Goal: Information Seeking & Learning: Learn about a topic

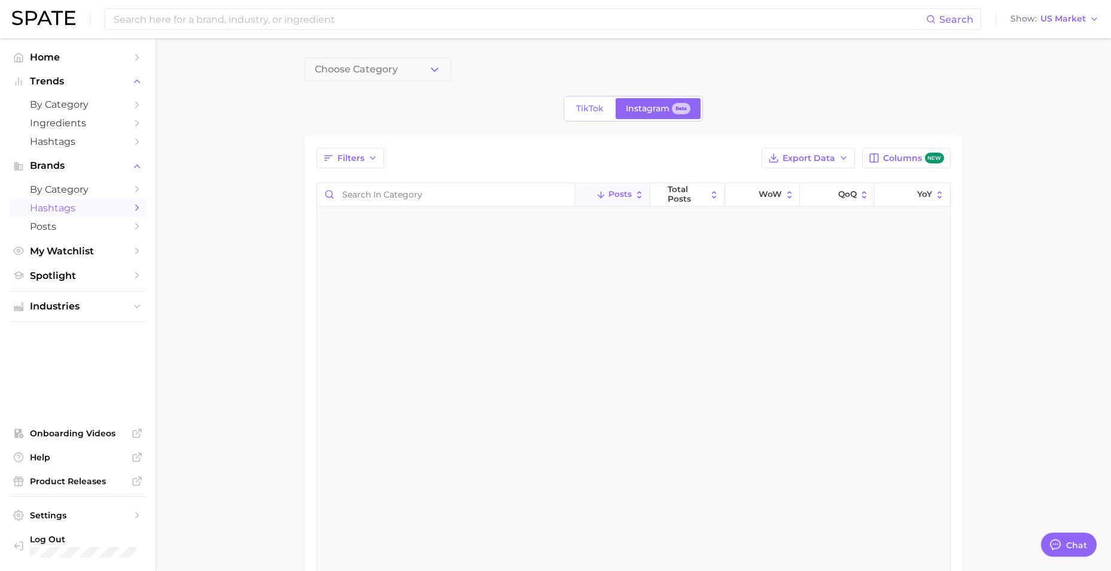
scroll to position [2094, 0]
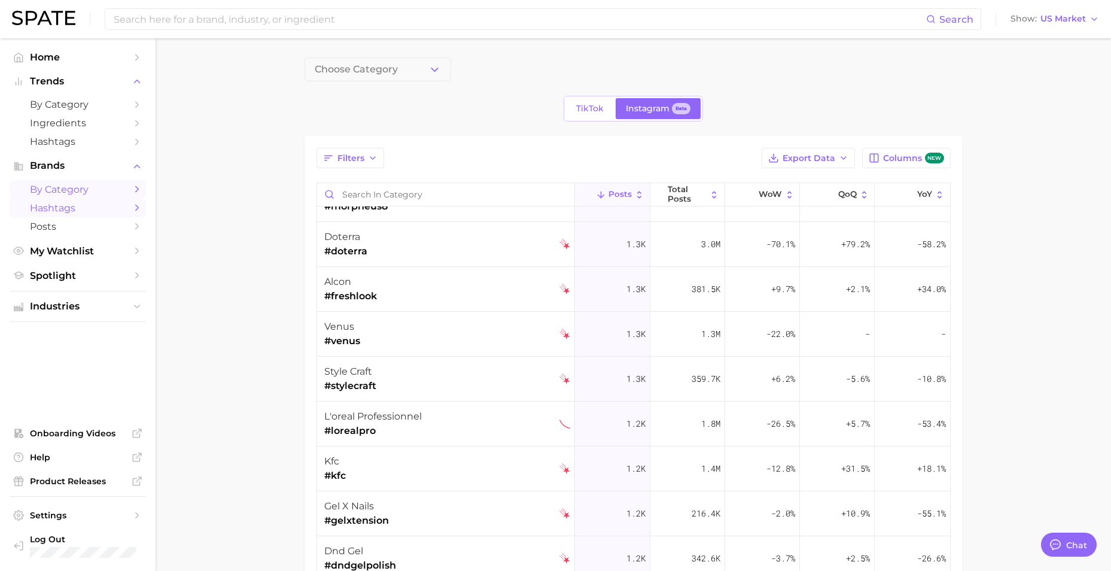
click at [142, 187] on icon "Sidebar" at bounding box center [137, 189] width 11 height 11
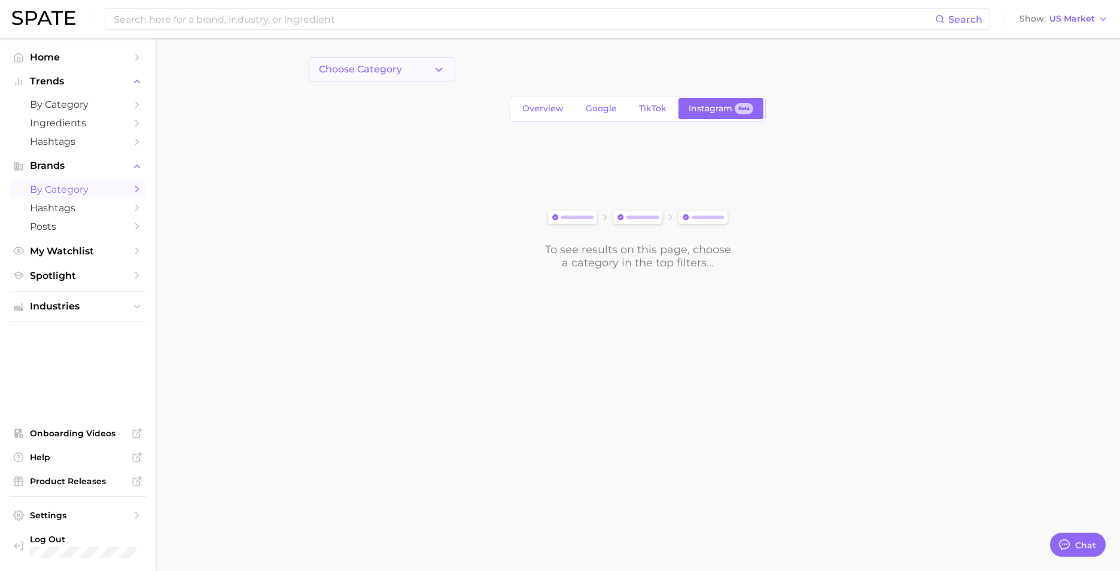
click at [382, 67] on span "Choose Category" at bounding box center [360, 69] width 83 height 11
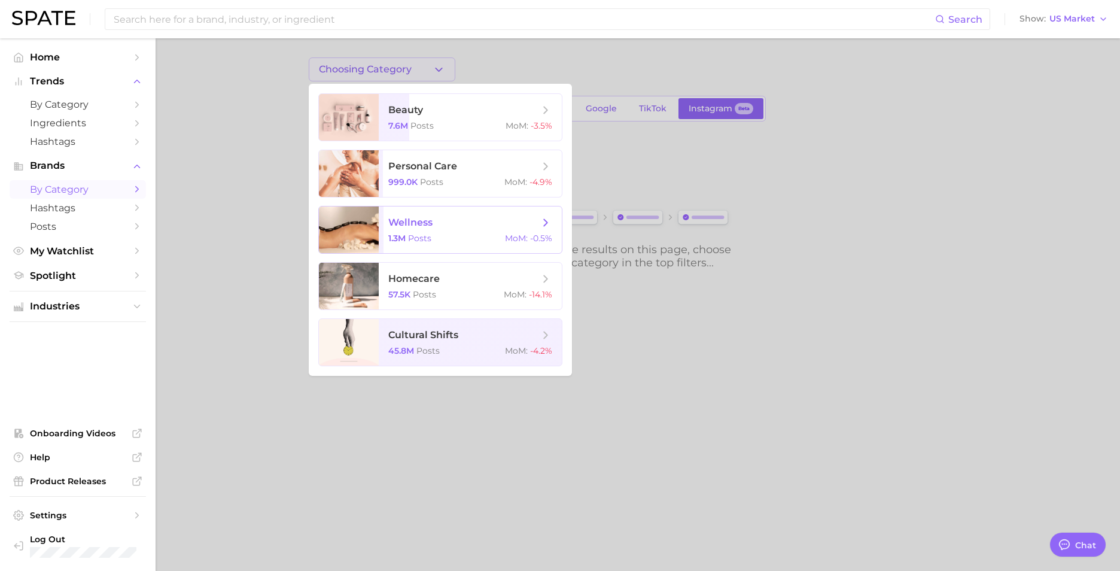
click at [436, 231] on span "wellness 1.3m Posts MoM : -0.5%" at bounding box center [470, 229] width 183 height 47
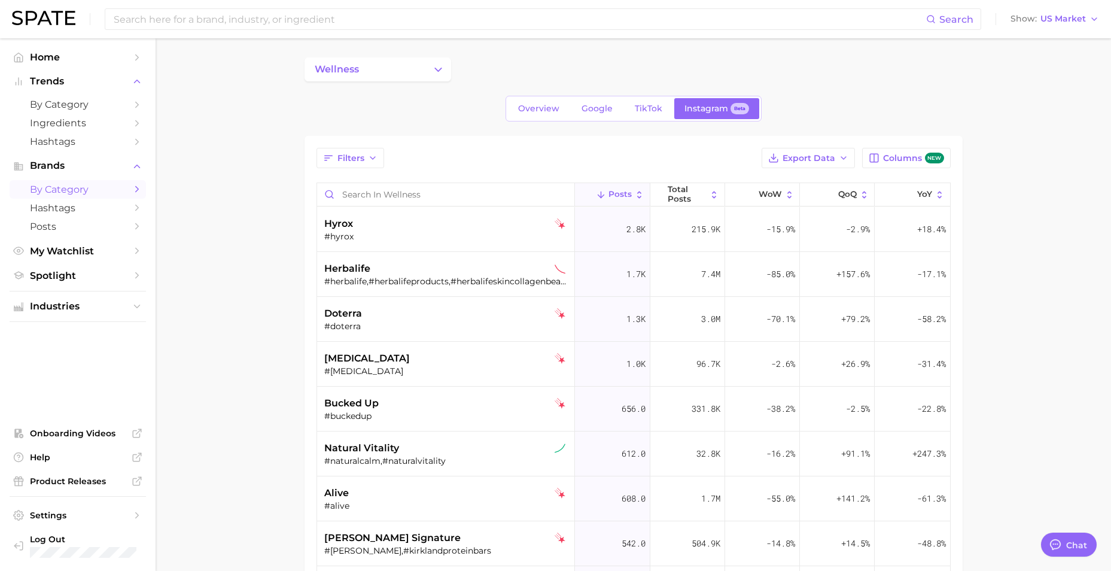
click at [272, 294] on main "wellness Overview Google TikTok Instagram Beta Filters Export Data Columns new …" at bounding box center [634, 431] width 956 height 787
click at [361, 158] on span "Filters" at bounding box center [350, 158] width 27 height 10
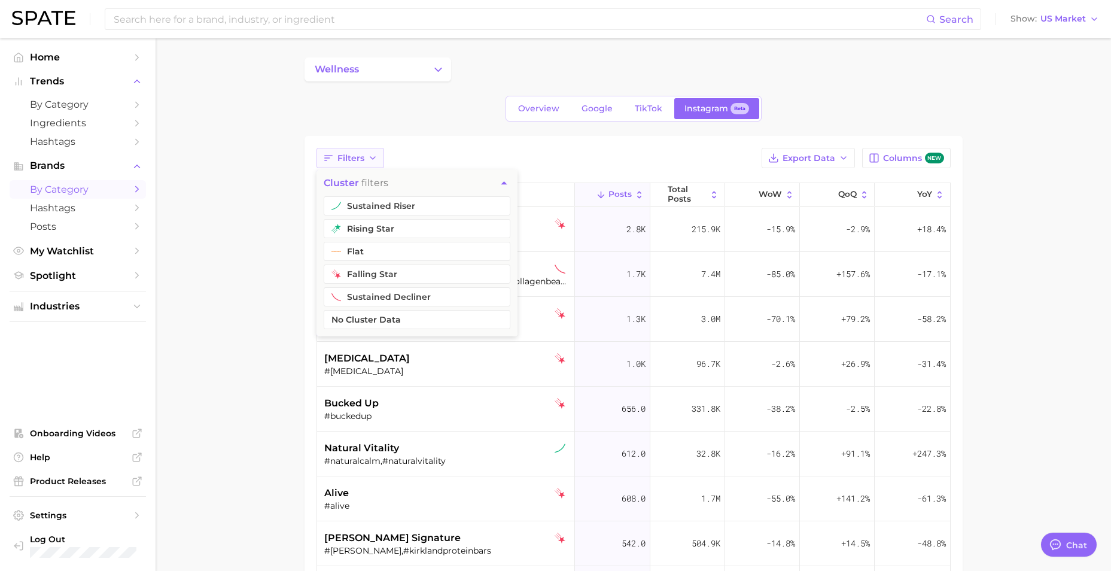
click at [361, 158] on span "Filters" at bounding box center [350, 158] width 27 height 10
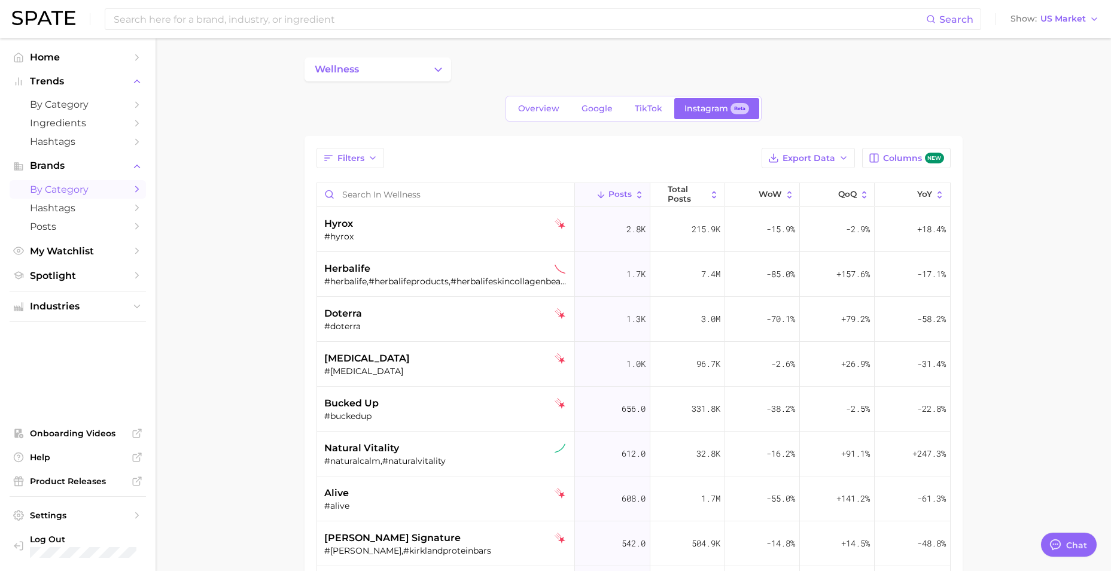
click at [410, 56] on main "wellness Overview Google TikTok Instagram Beta Filters Export Data Columns new …" at bounding box center [634, 431] width 956 height 787
click at [413, 63] on button "wellness" at bounding box center [378, 69] width 147 height 24
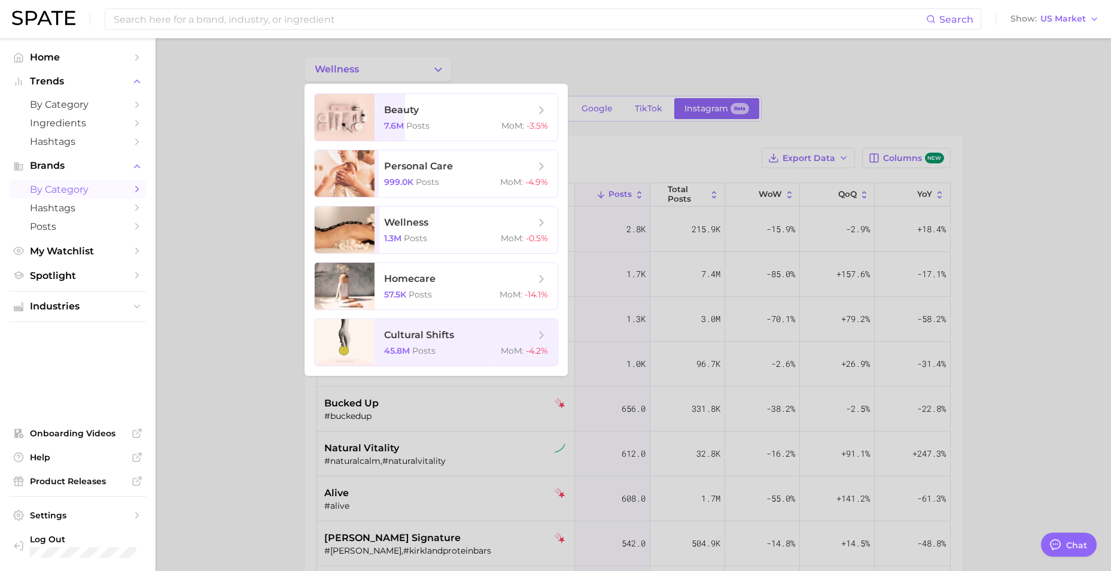
click at [583, 59] on div at bounding box center [555, 285] width 1111 height 571
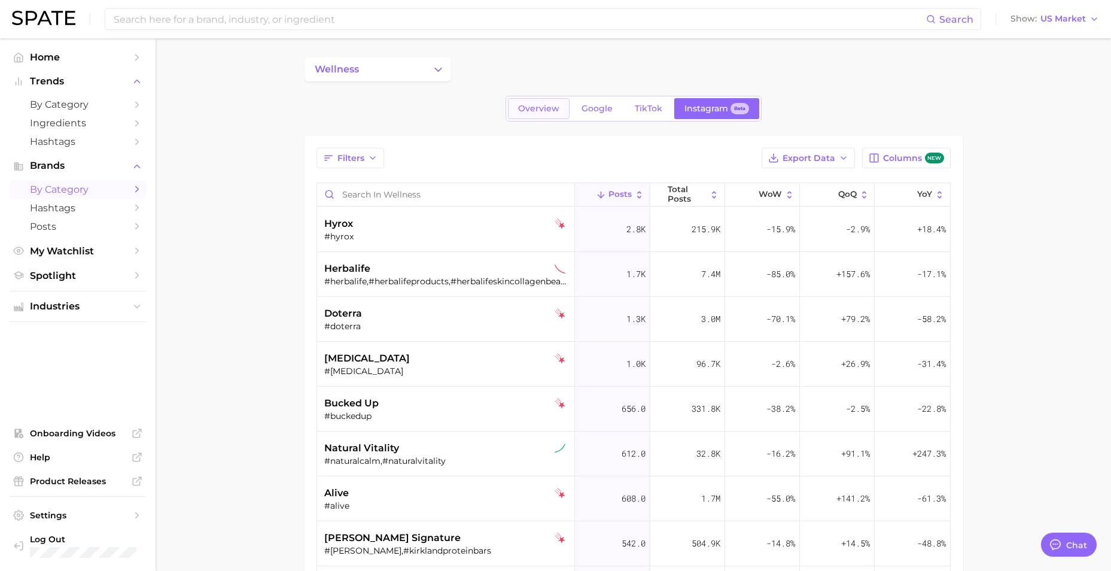
click at [536, 107] on span "Overview" at bounding box center [538, 109] width 41 height 10
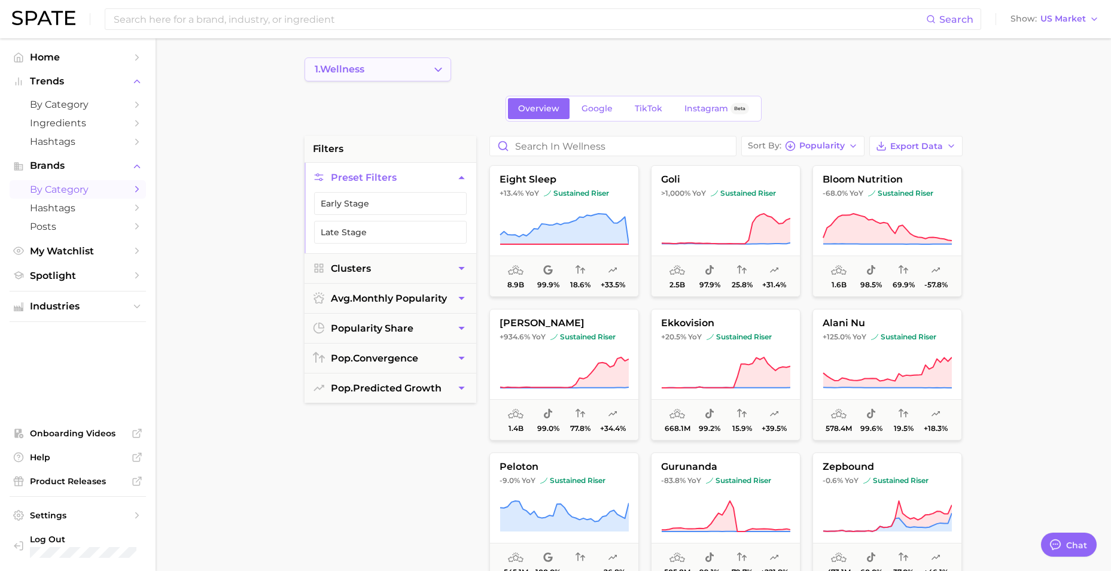
click at [378, 73] on button "1. wellness" at bounding box center [378, 69] width 147 height 24
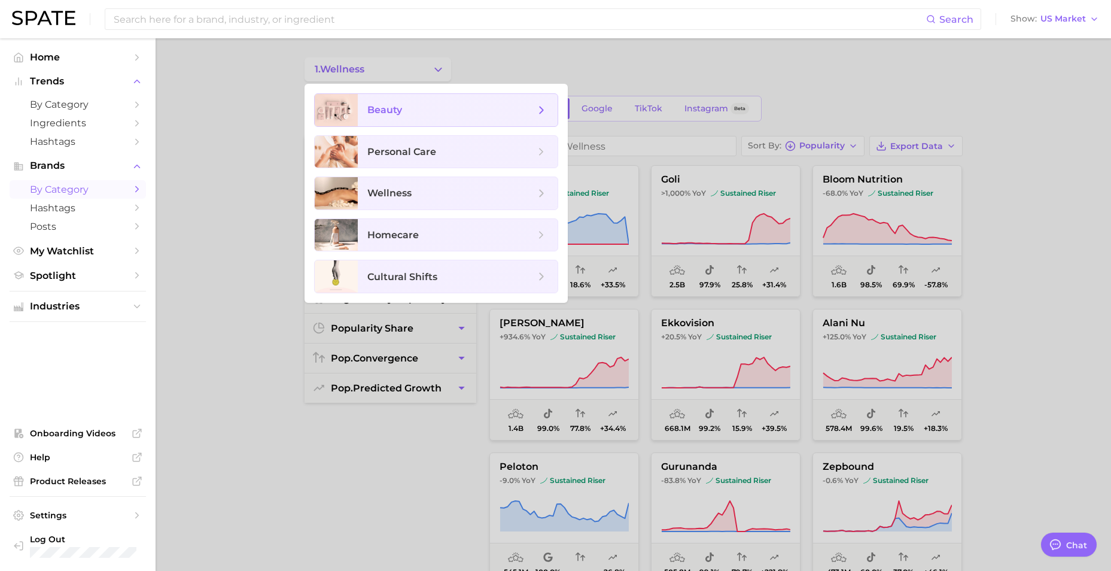
click at [437, 106] on span "beauty" at bounding box center [451, 110] width 168 height 13
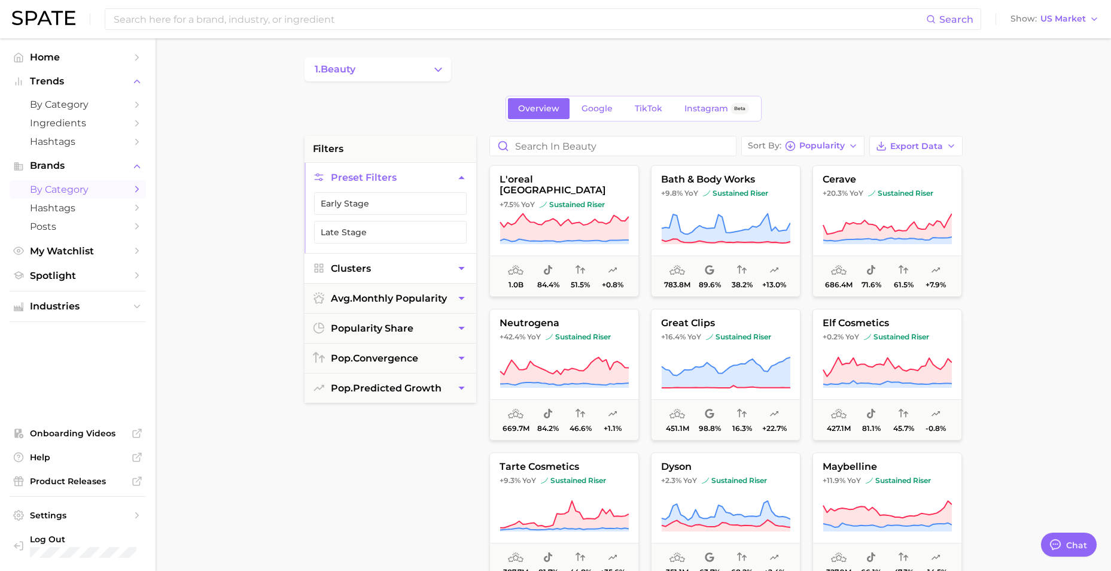
click at [459, 268] on icon "button" at bounding box center [461, 268] width 13 height 13
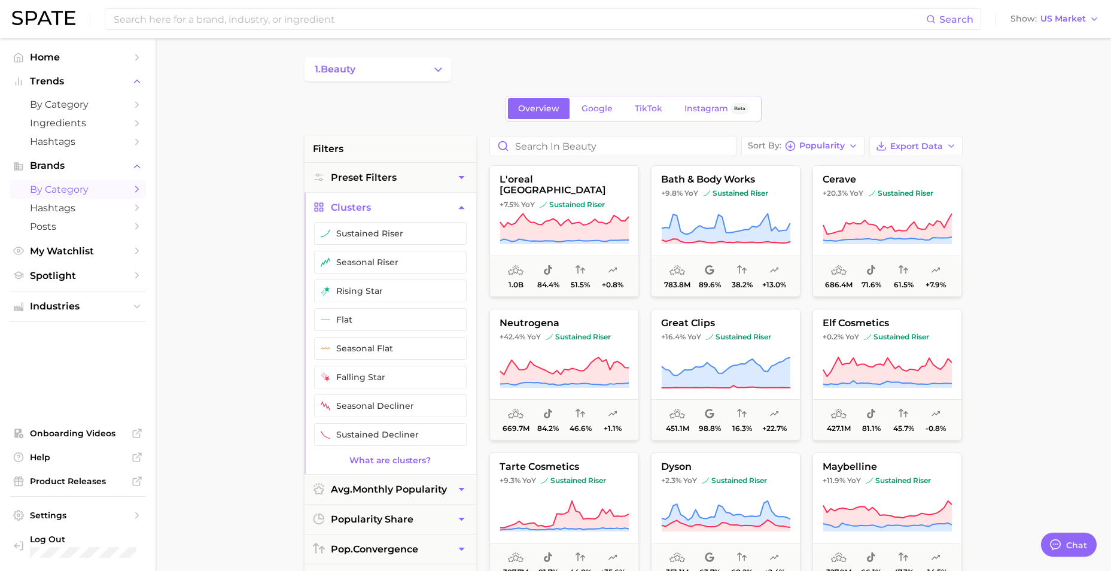
click at [457, 207] on icon "button" at bounding box center [461, 207] width 13 height 13
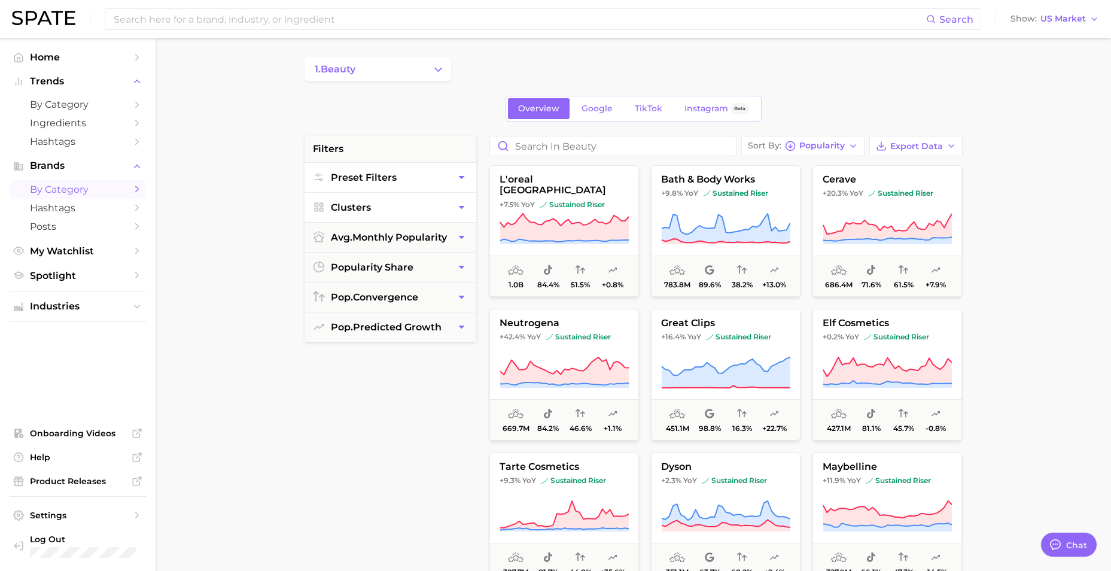
click at [446, 183] on button "Preset Filters" at bounding box center [391, 177] width 172 height 29
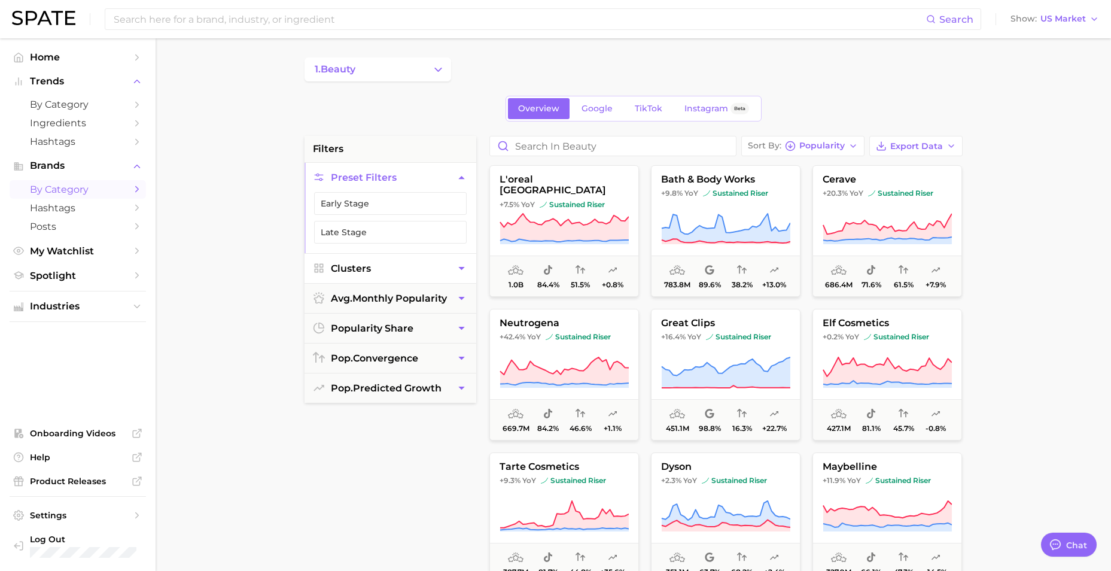
click at [447, 183] on button "Preset Filters" at bounding box center [391, 177] width 172 height 29
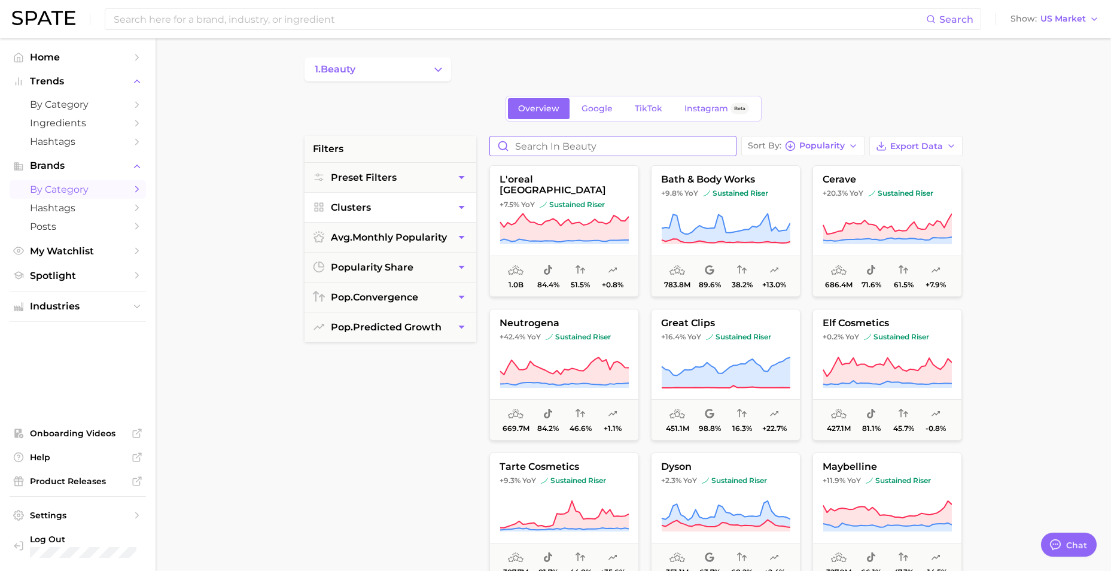
click at [557, 144] on input "Search in beauty" at bounding box center [613, 145] width 246 height 19
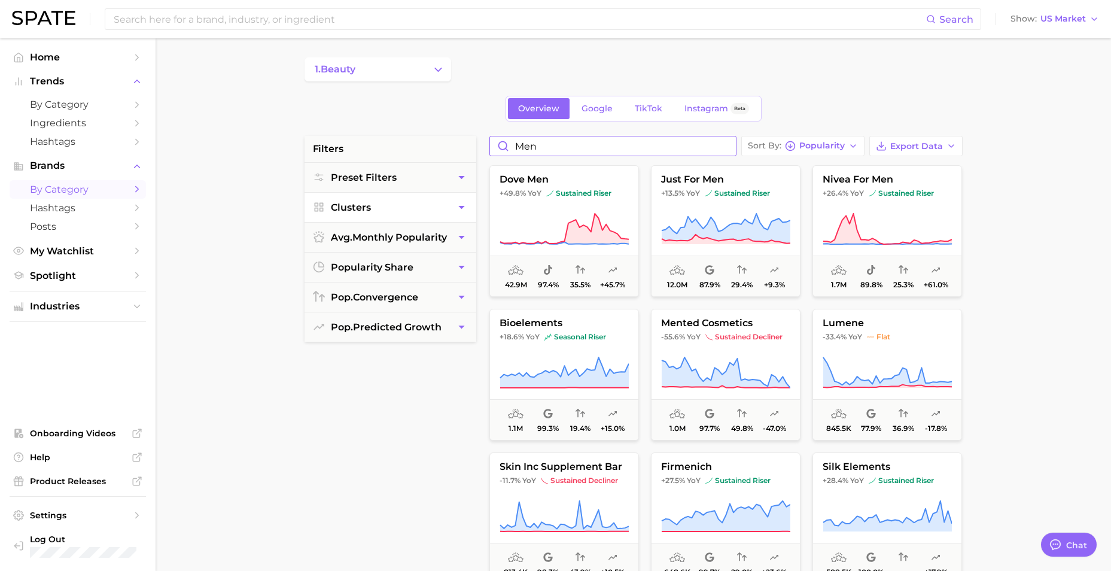
type input "men"
click at [582, 131] on div "1. beauty Overview Google TikTok Instagram Beta filters Preset Filters Clusters…" at bounding box center [634, 471] width 658 height 829
click at [588, 144] on input "men" at bounding box center [613, 145] width 246 height 19
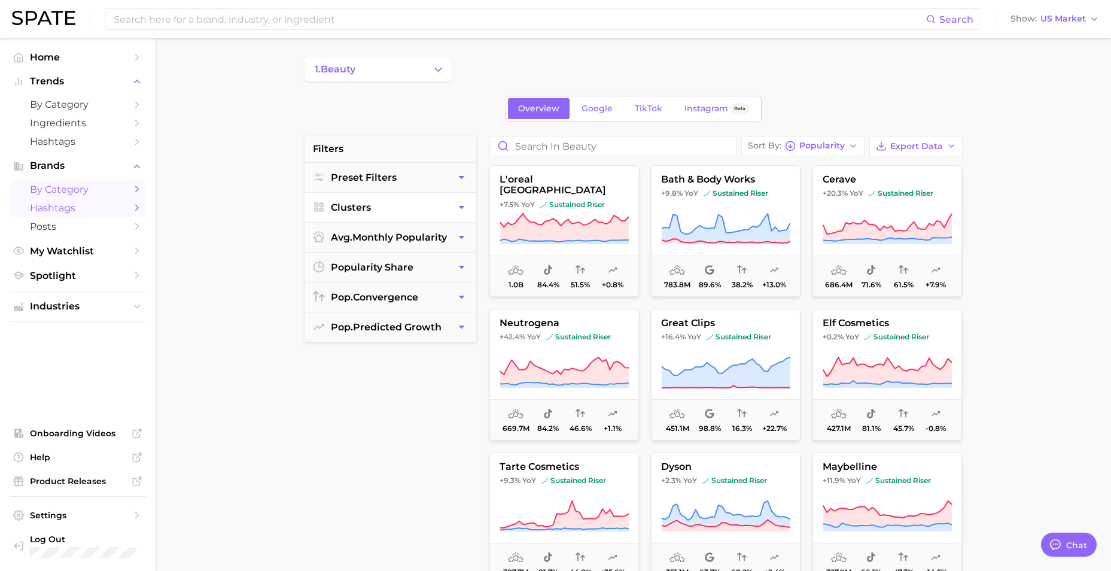
click at [136, 208] on icon "Sidebar" at bounding box center [137, 207] width 11 height 11
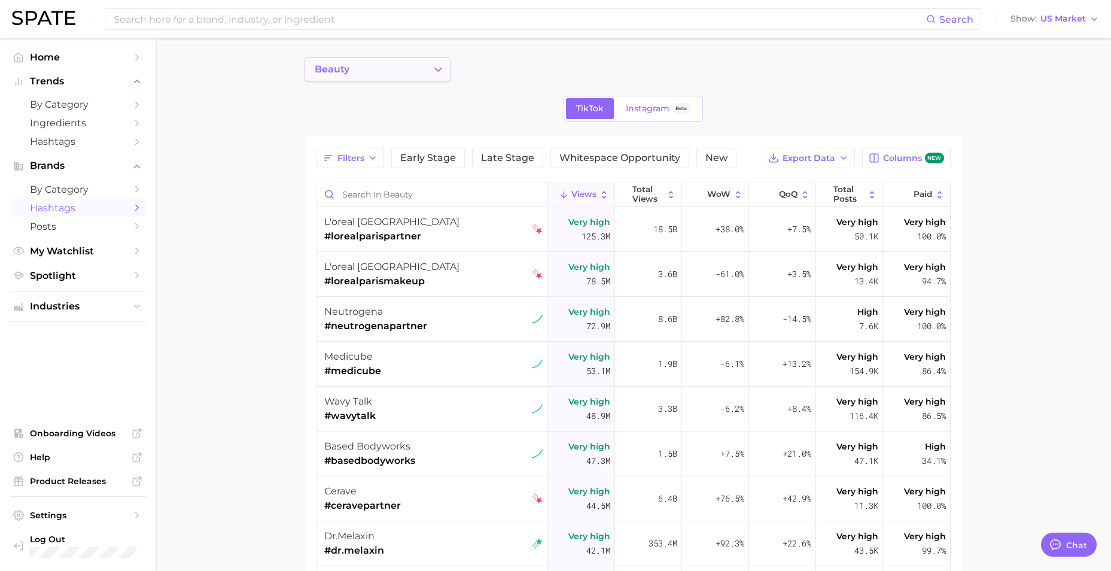
click at [413, 69] on button "beauty" at bounding box center [378, 69] width 147 height 24
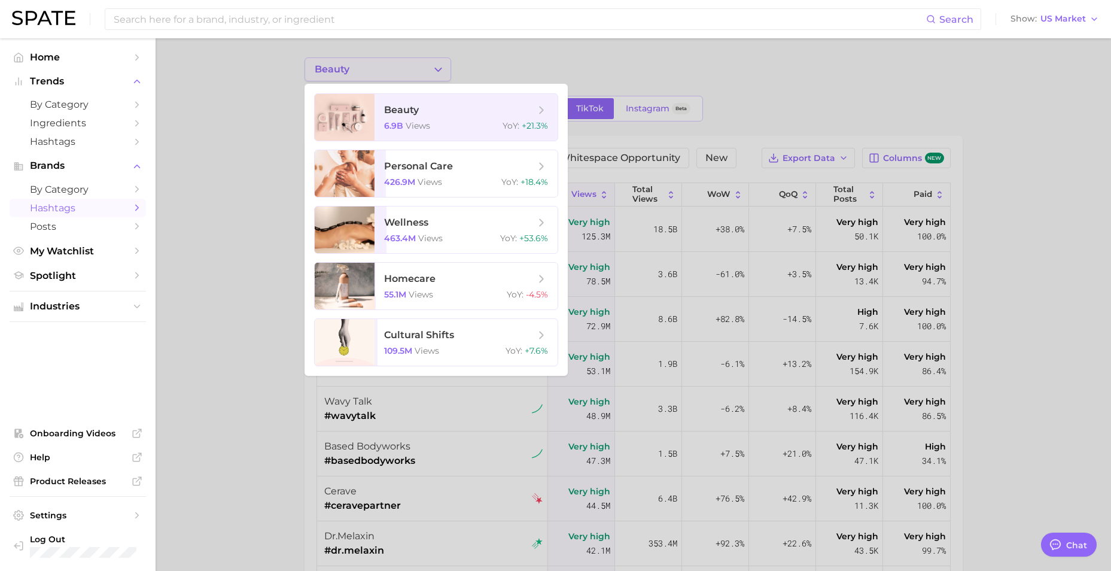
click at [413, 71] on div at bounding box center [555, 285] width 1111 height 571
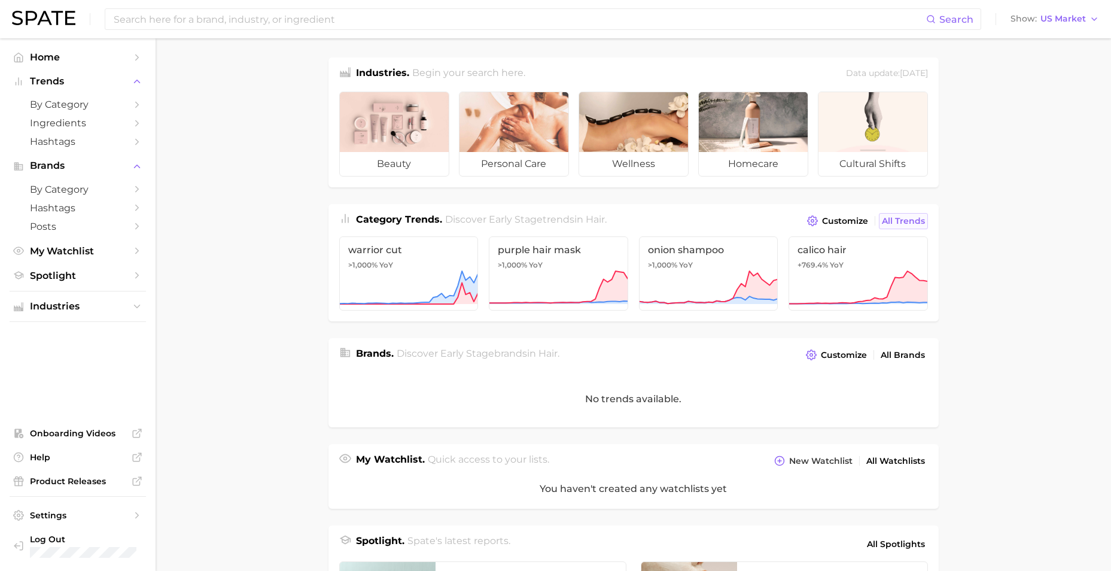
click at [897, 223] on span "All Trends" at bounding box center [903, 221] width 43 height 10
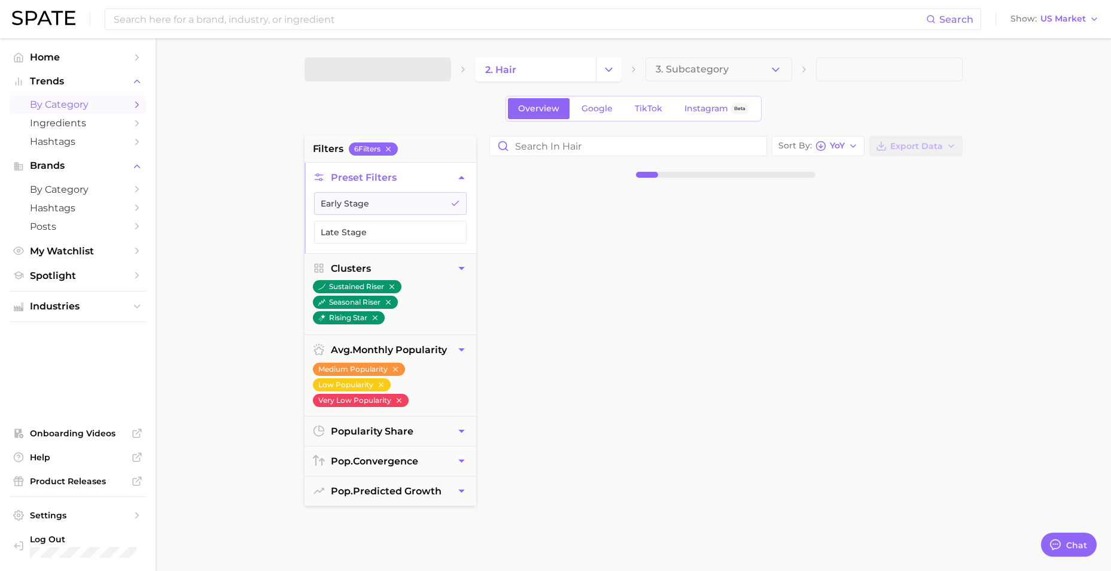
type textarea "x"
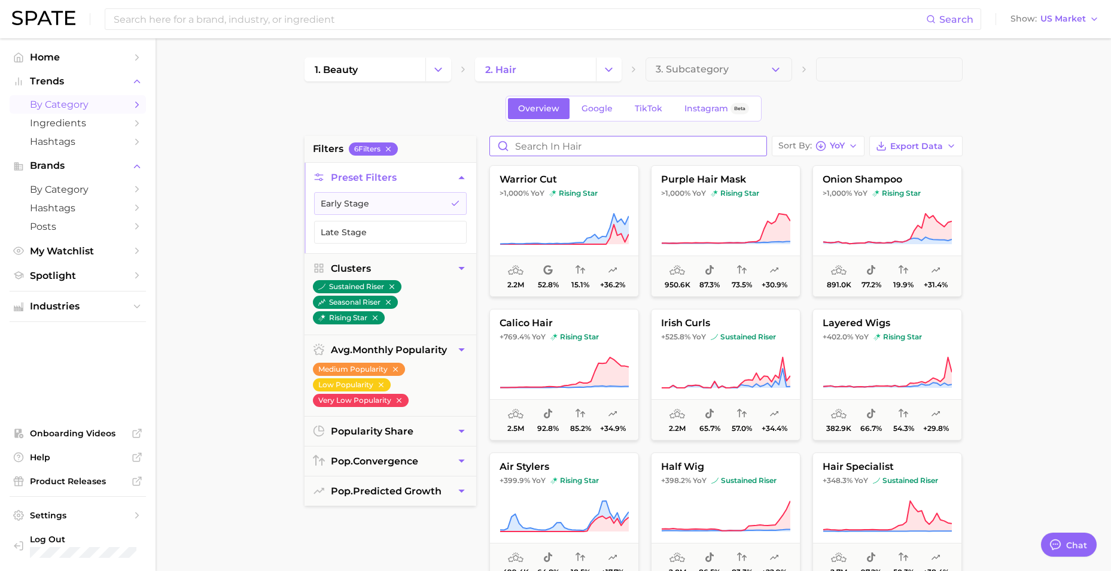
click at [591, 148] on input "Search in hair" at bounding box center [628, 145] width 276 height 19
type input "men"
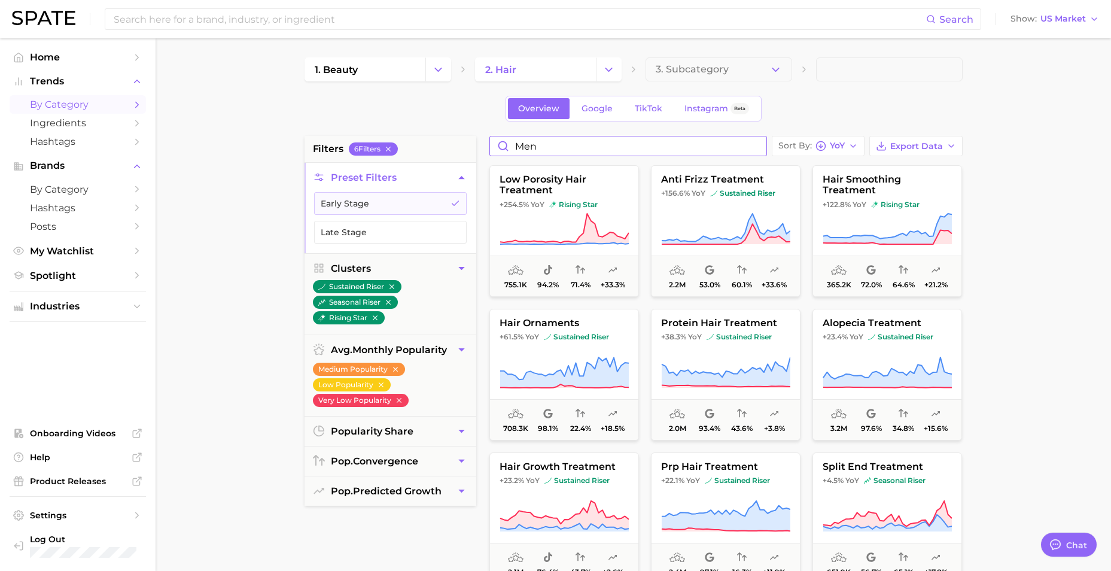
click at [589, 147] on input "men" at bounding box center [628, 145] width 276 height 19
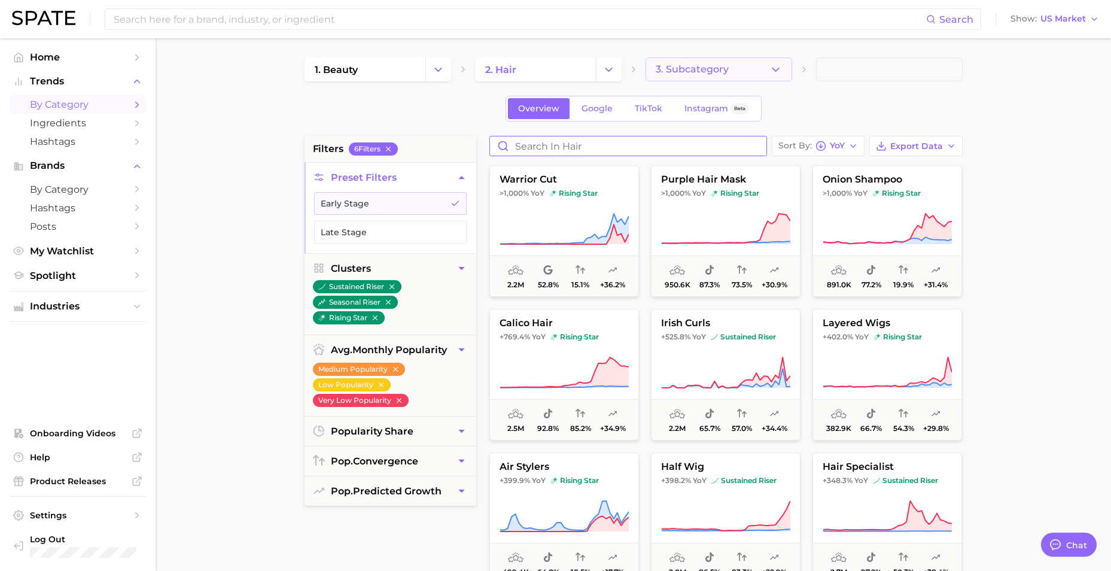
click at [699, 69] on span "3. Subcategory" at bounding box center [692, 69] width 73 height 11
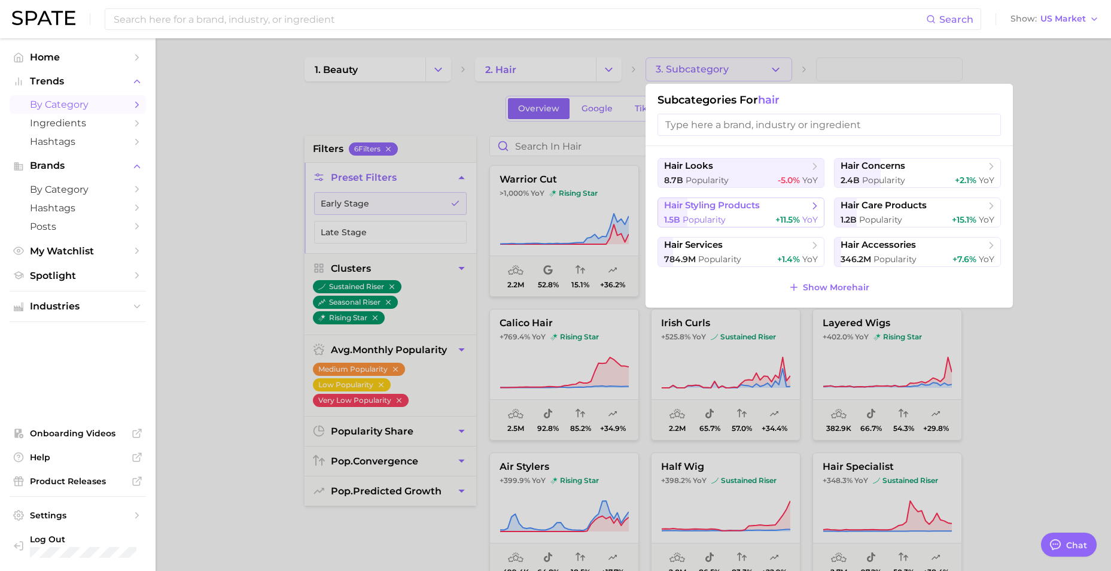
click at [740, 205] on span "hair styling products" at bounding box center [712, 205] width 96 height 11
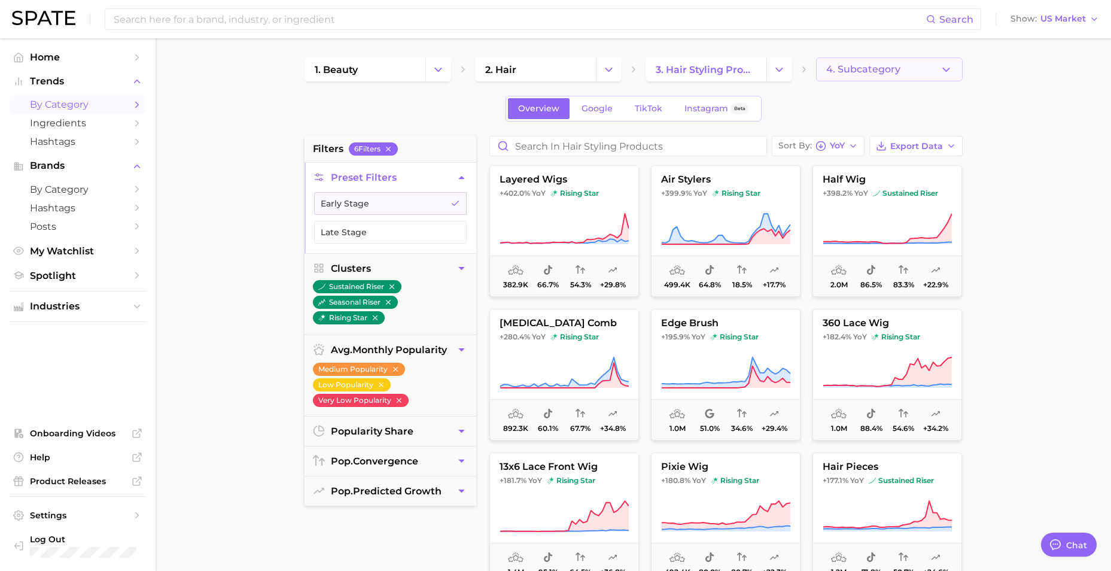
click at [862, 72] on span "4. Subcategory" at bounding box center [863, 69] width 74 height 11
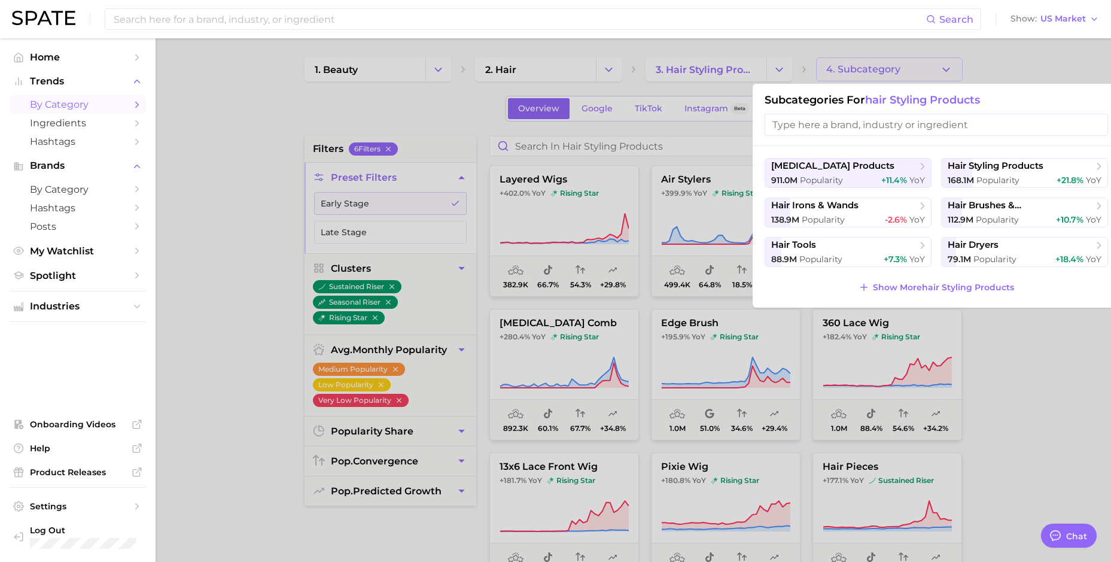
click at [844, 127] on input "search" at bounding box center [936, 125] width 343 height 22
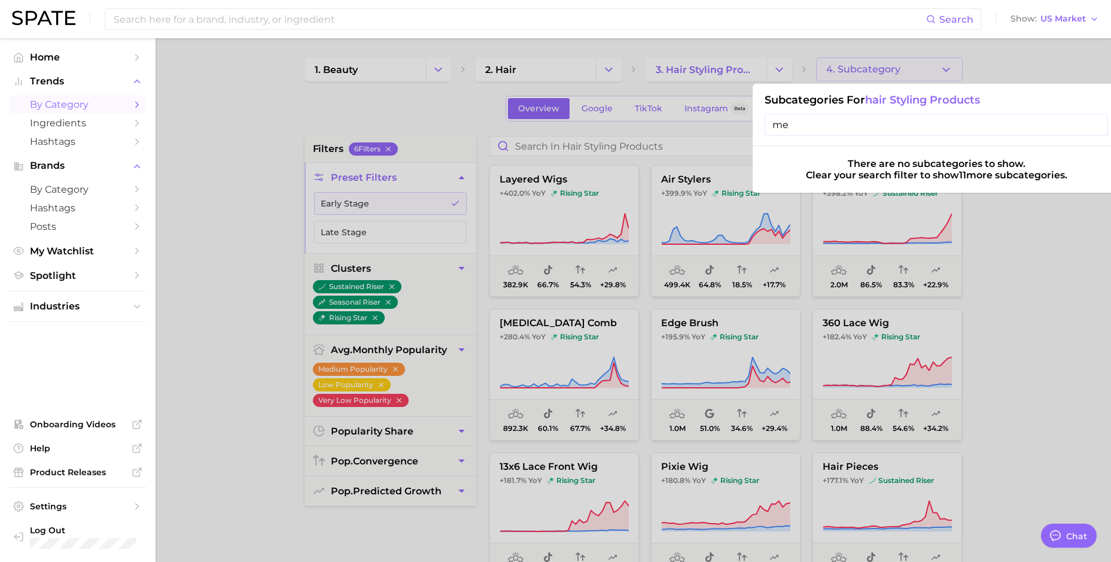
type input "m"
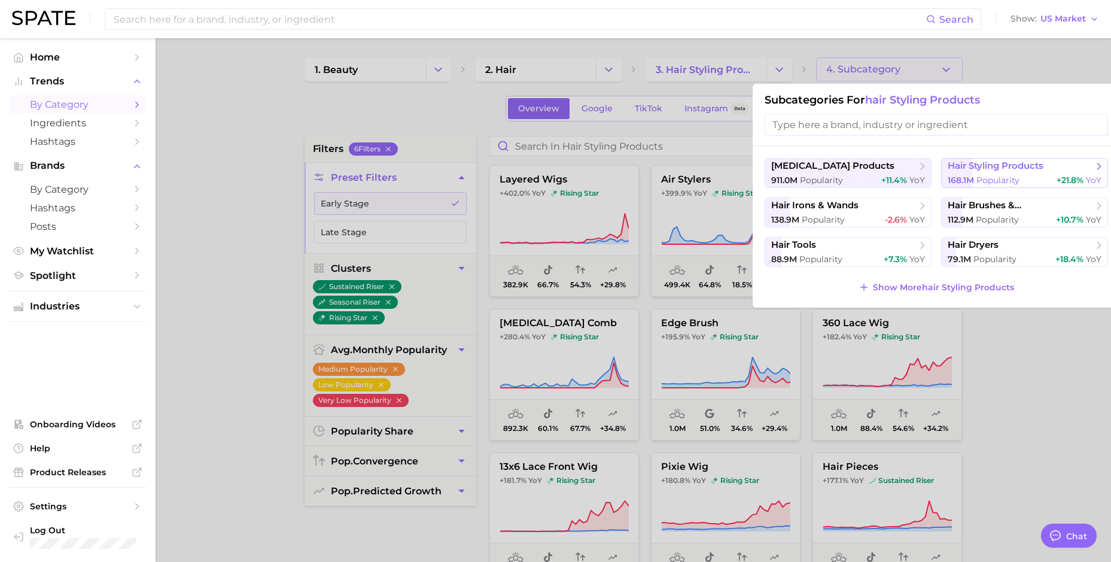
click at [979, 160] on span "hair styling products" at bounding box center [1020, 166] width 145 height 12
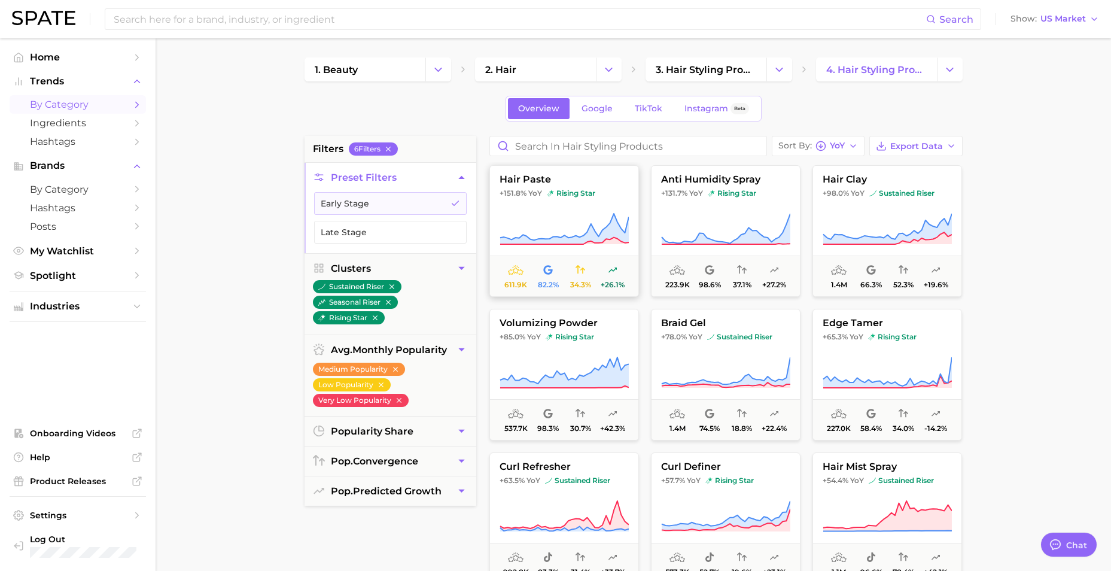
click at [597, 176] on span "hair paste" at bounding box center [564, 179] width 148 height 11
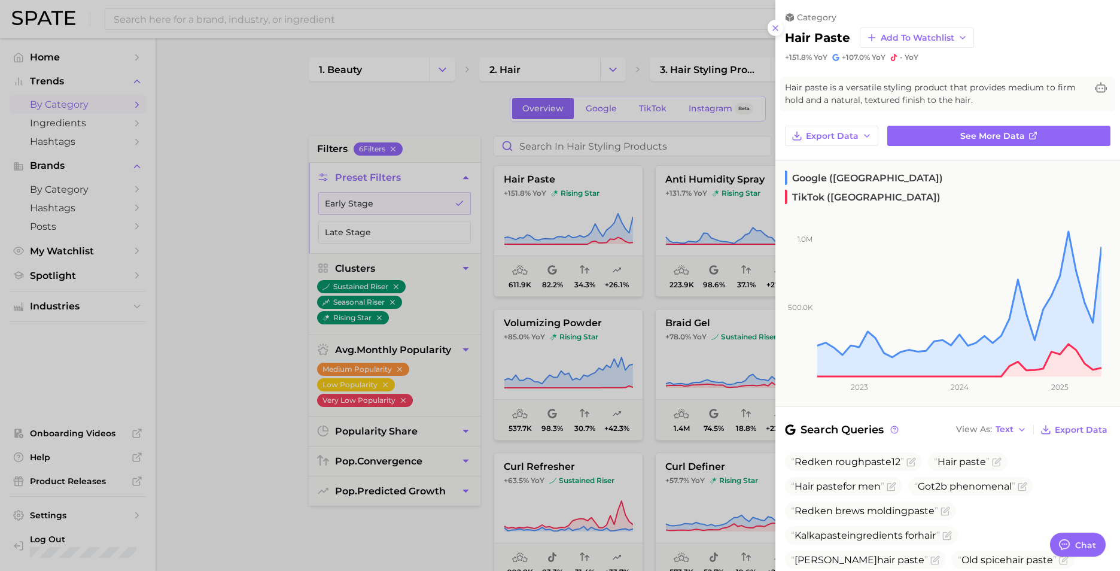
click at [447, 121] on div at bounding box center [560, 285] width 1120 height 571
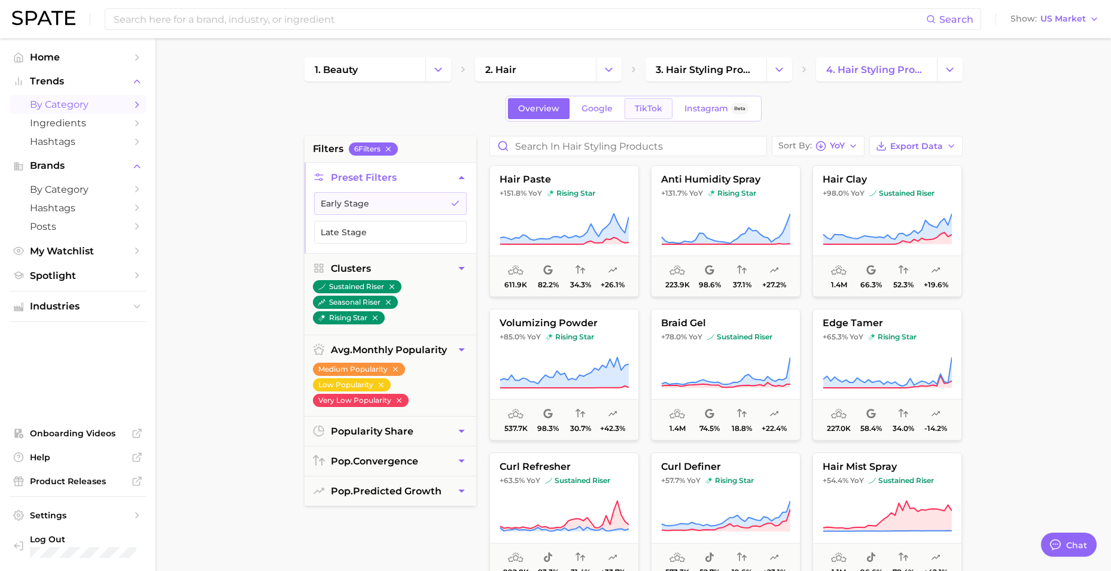
click at [649, 112] on span "TikTok" at bounding box center [649, 109] width 28 height 10
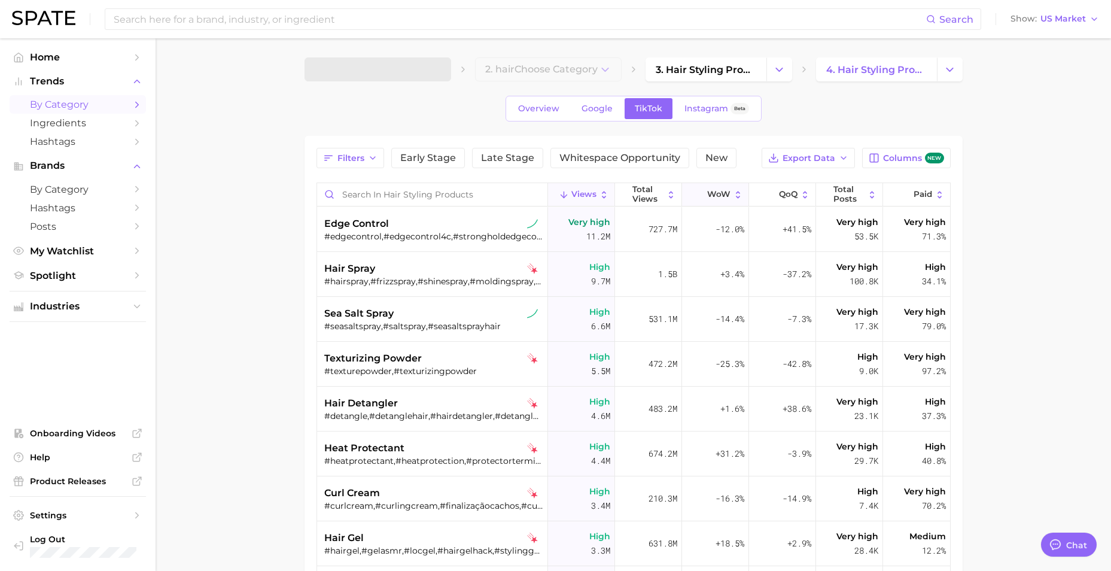
type textarea "x"
click at [544, 110] on span "Overview" at bounding box center [538, 109] width 41 height 10
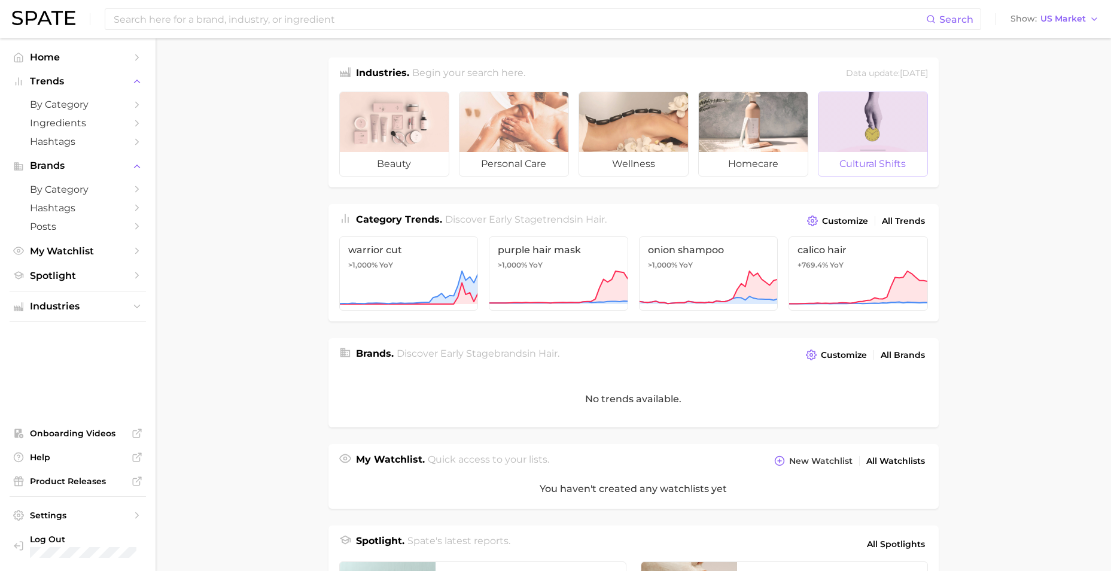
click at [839, 166] on span "cultural shifts" at bounding box center [873, 164] width 109 height 24
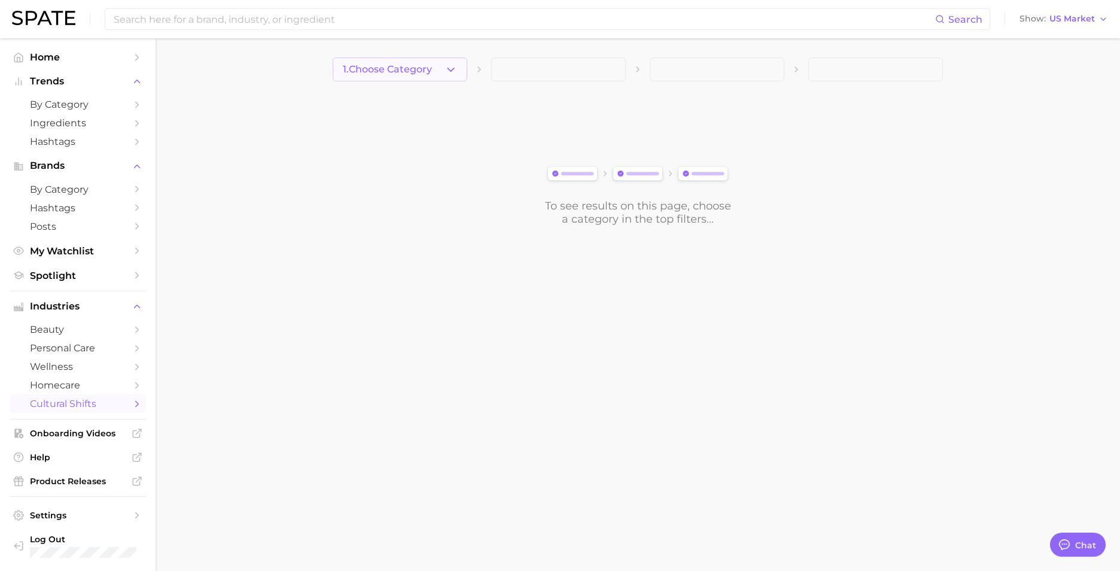
click at [396, 72] on span "1. Choose Category" at bounding box center [387, 69] width 89 height 11
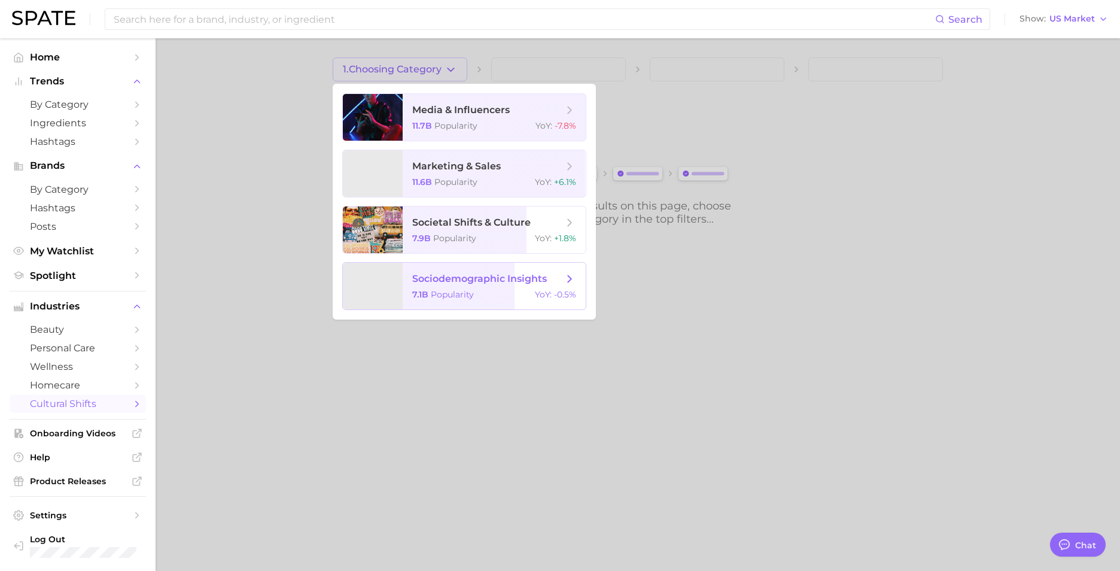
click at [531, 286] on span "sociodemographic insights 7.1b Popularity YoY : -0.5%" at bounding box center [494, 286] width 183 height 47
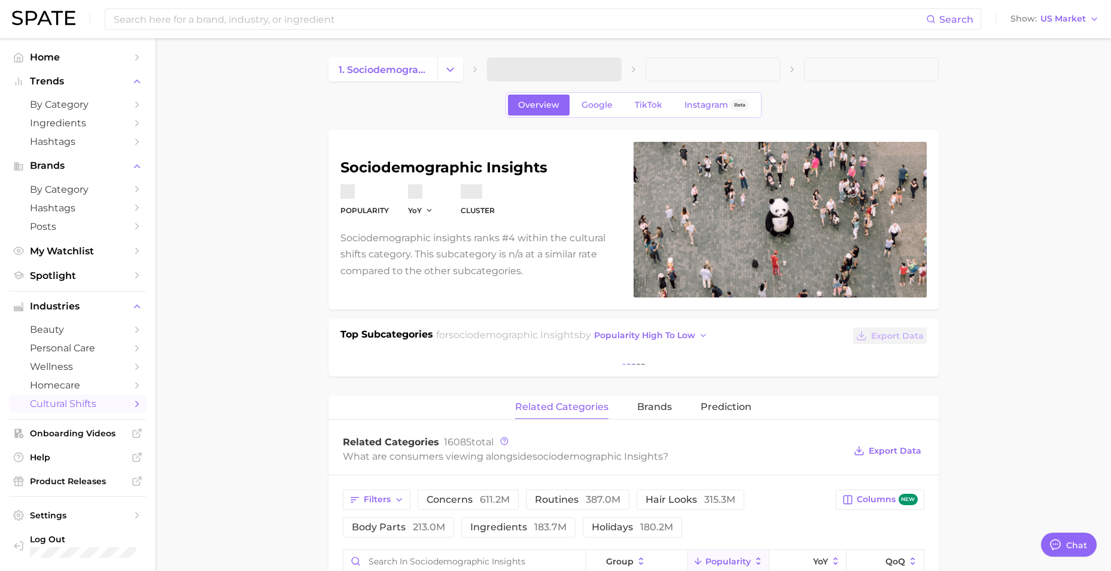
type textarea "x"
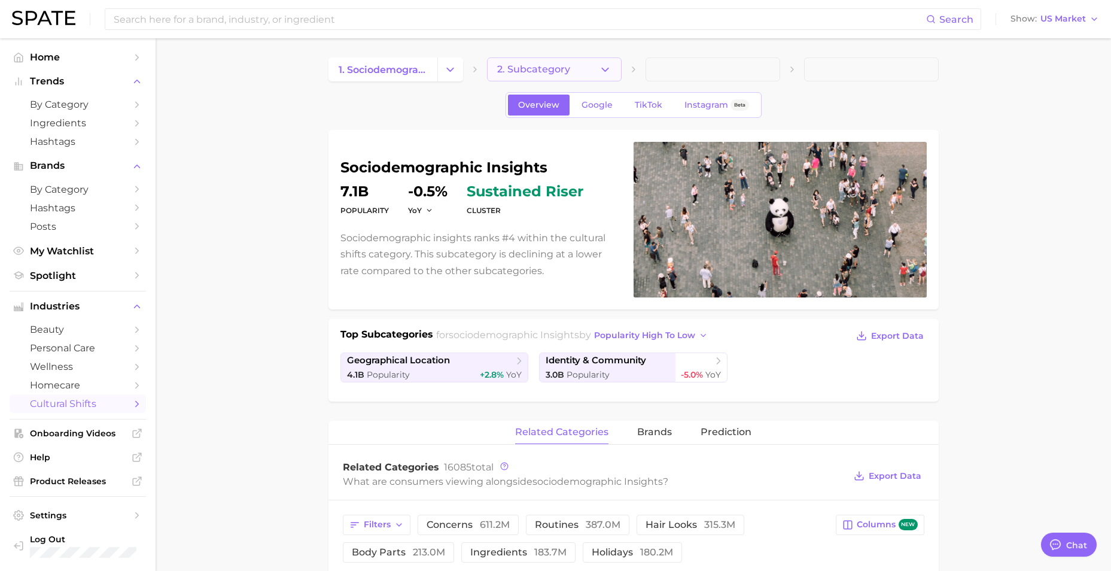
click at [530, 74] on span "2. Subcategory" at bounding box center [533, 69] width 73 height 11
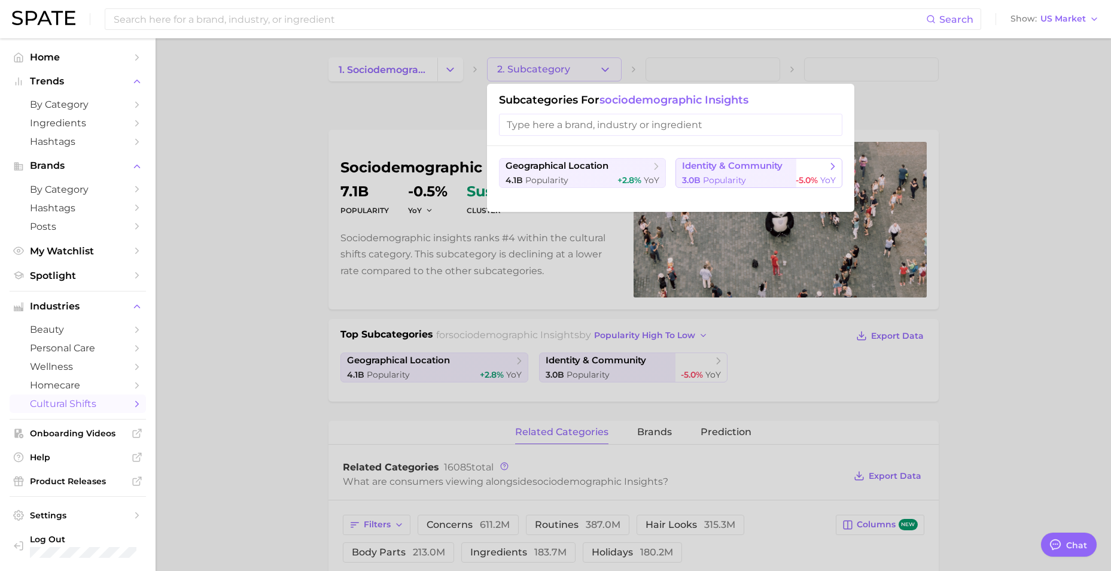
click at [731, 167] on span "identity & community" at bounding box center [732, 165] width 101 height 11
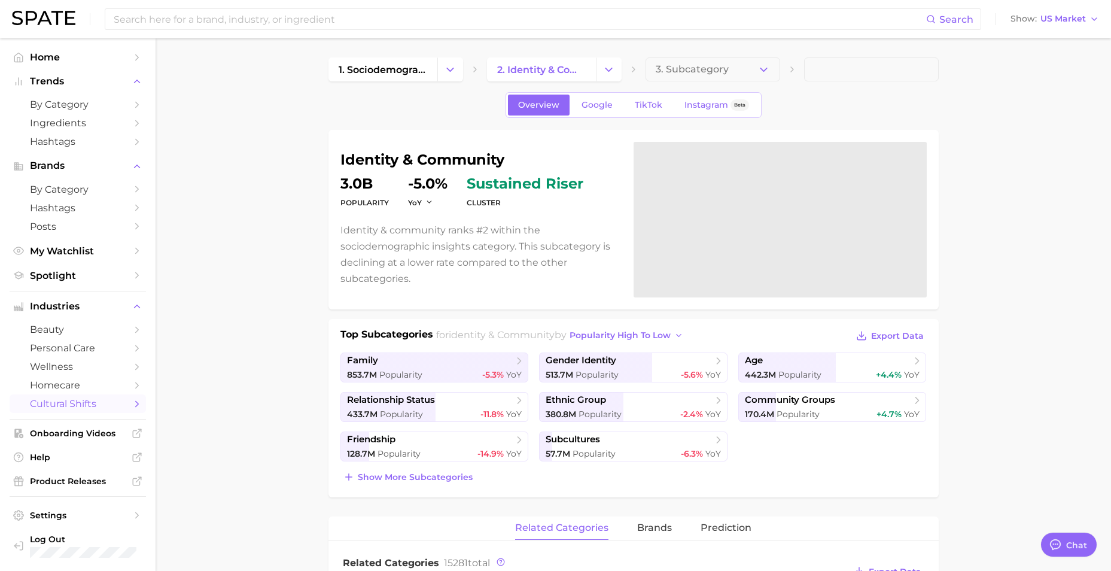
click at [690, 68] on span "3. Subcategory" at bounding box center [692, 69] width 73 height 11
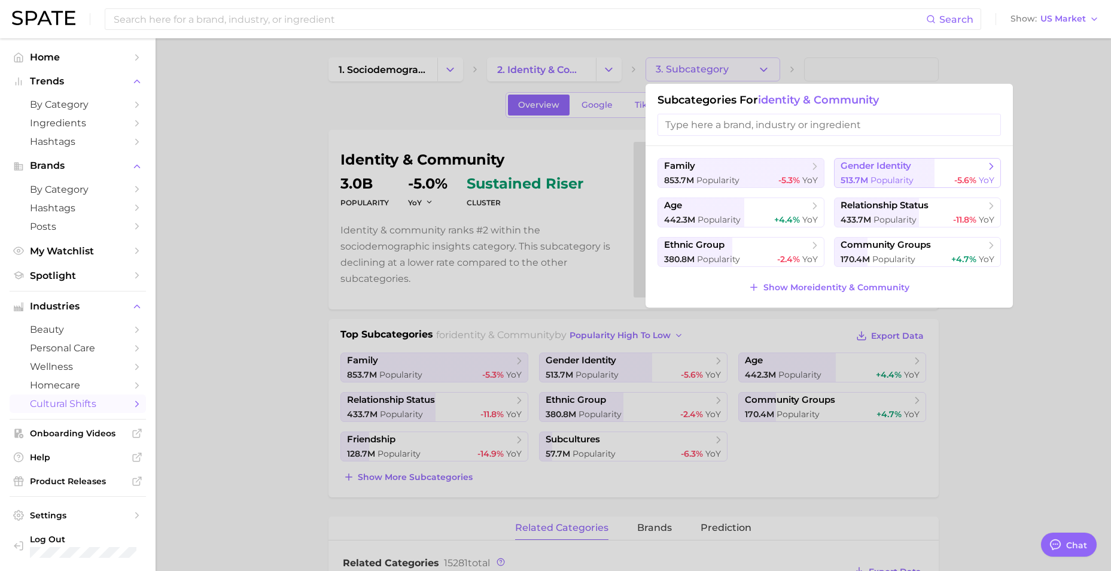
click at [916, 181] on div "513.7m Popularity -5.6% YoY" at bounding box center [918, 180] width 154 height 11
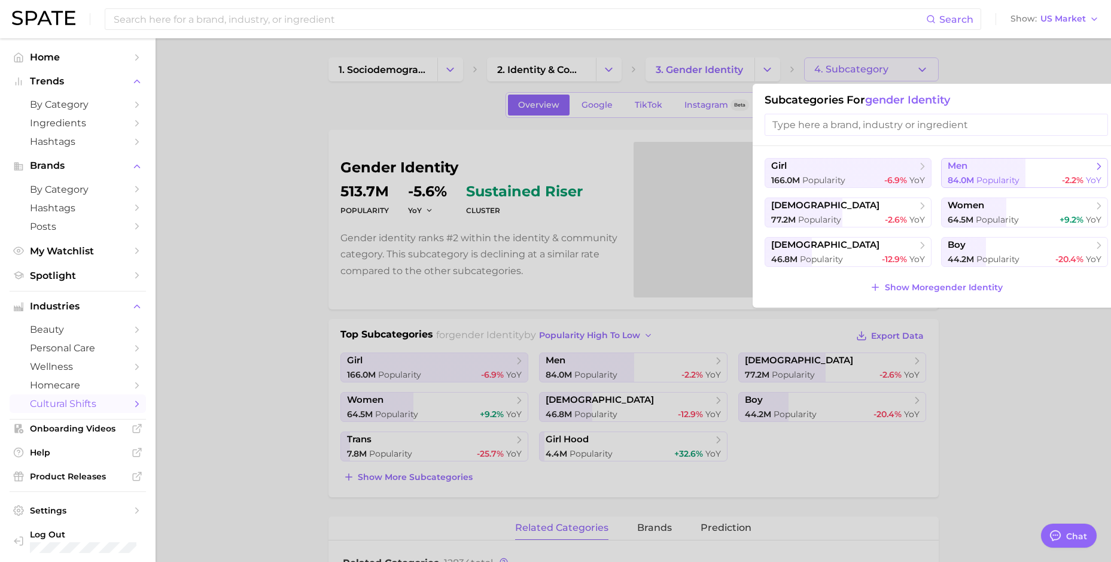
click at [999, 179] on span "Popularity" at bounding box center [998, 180] width 43 height 11
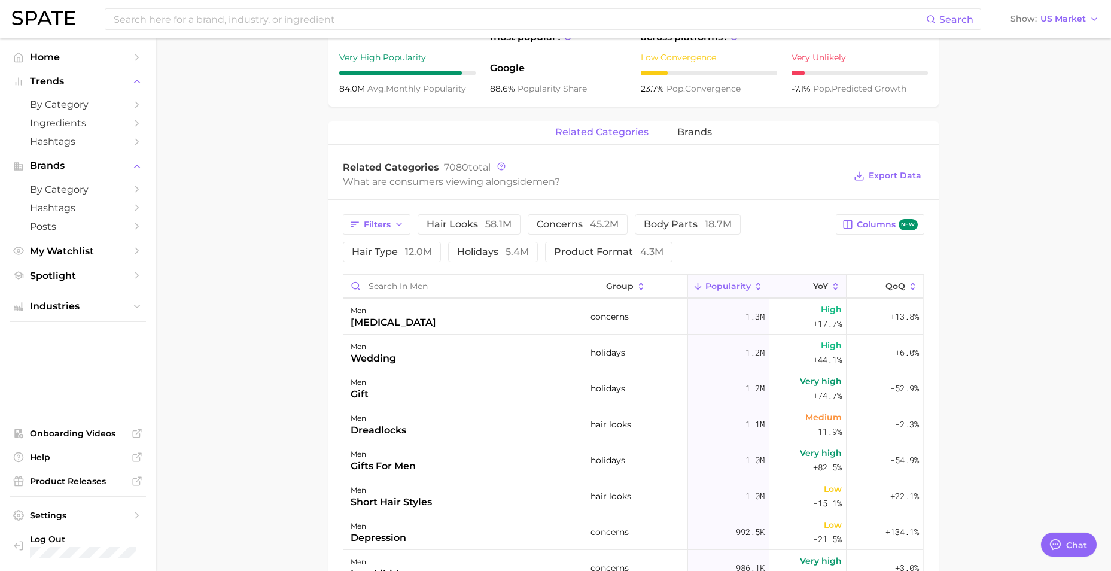
scroll to position [479, 0]
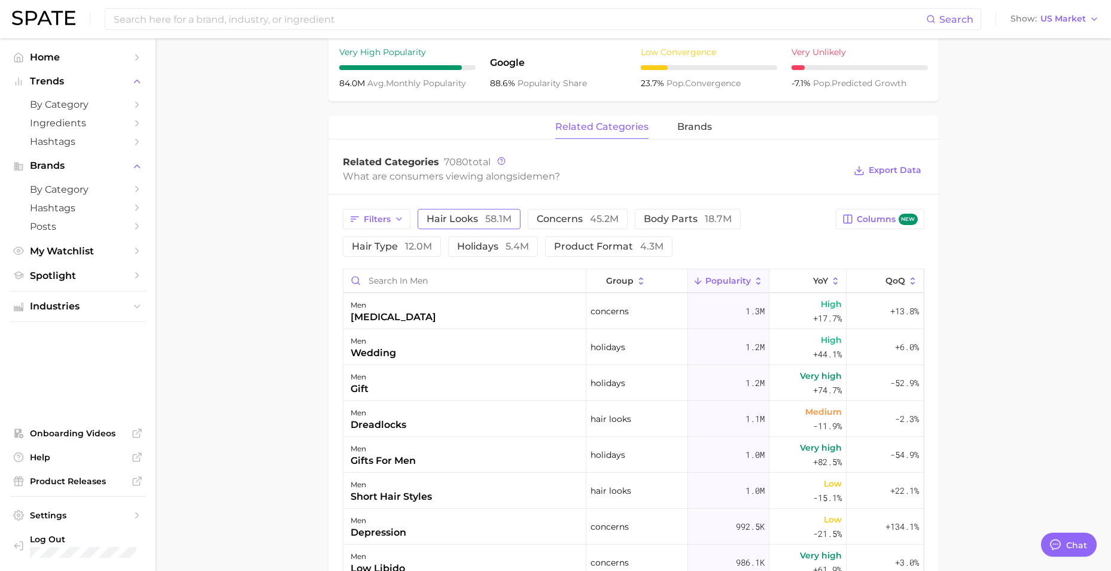
click at [510, 215] on span "58.1m" at bounding box center [498, 218] width 26 height 11
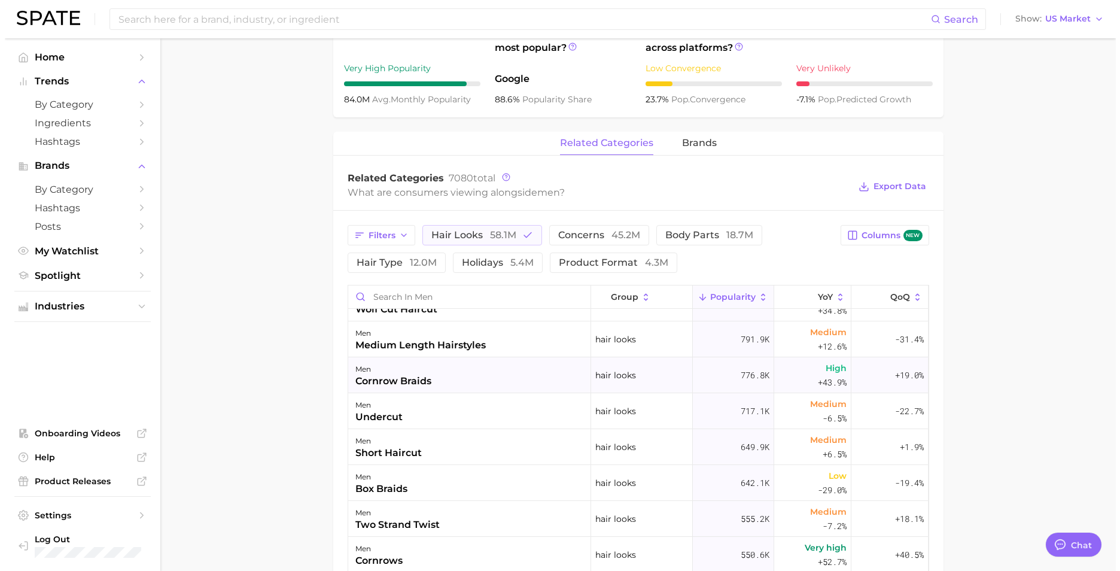
scroll to position [0, 0]
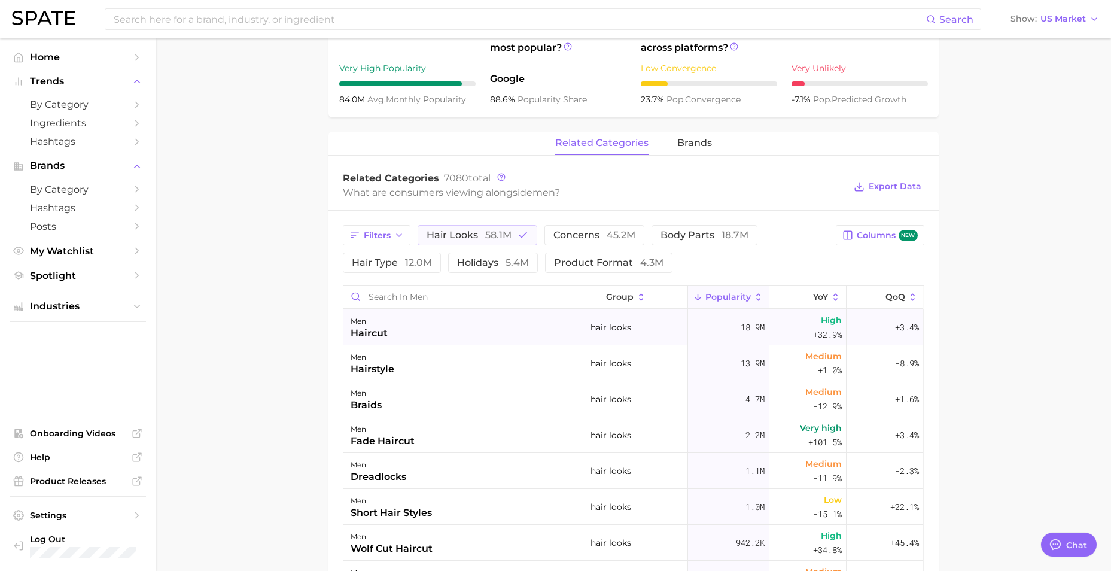
click at [392, 335] on div "men haircut" at bounding box center [464, 327] width 243 height 36
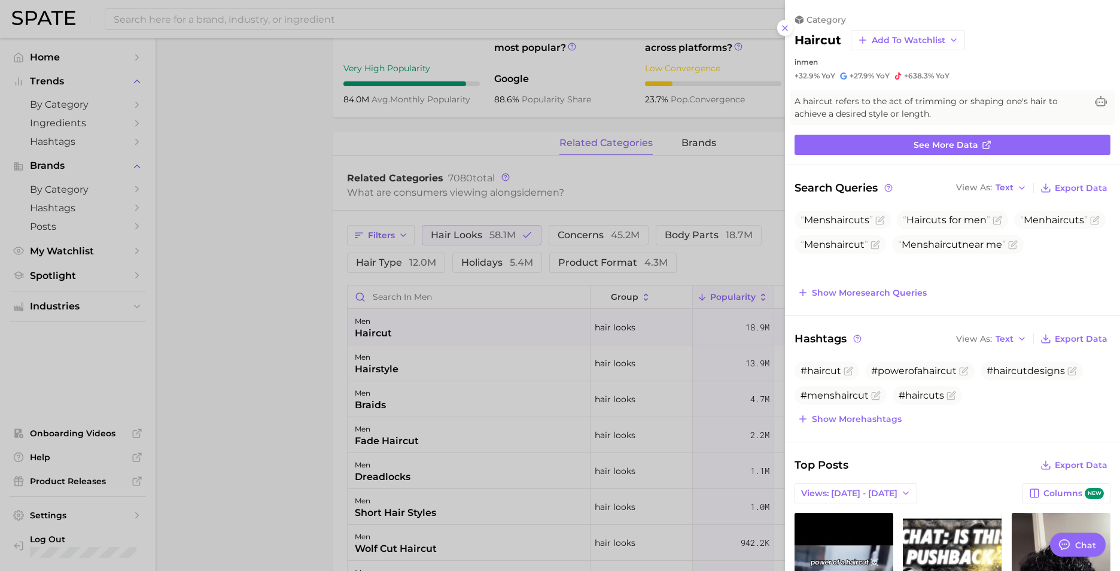
drag, startPoint x: 786, startPoint y: 32, endPoint x: 776, endPoint y: 41, distance: 13.6
click at [786, 32] on icon at bounding box center [785, 28] width 10 height 10
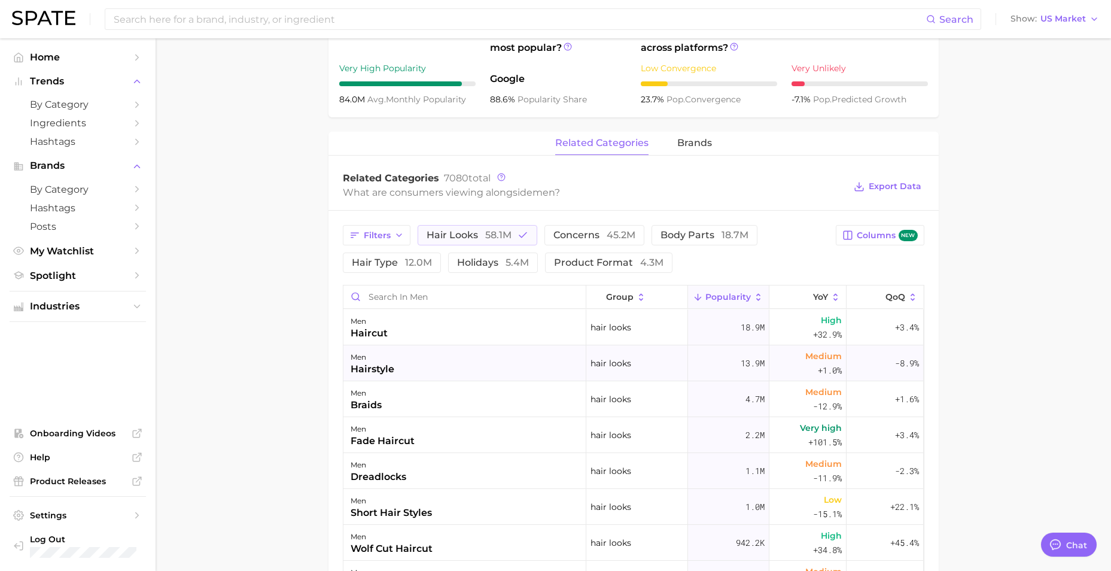
click at [419, 367] on div "men hairstyle" at bounding box center [464, 363] width 243 height 36
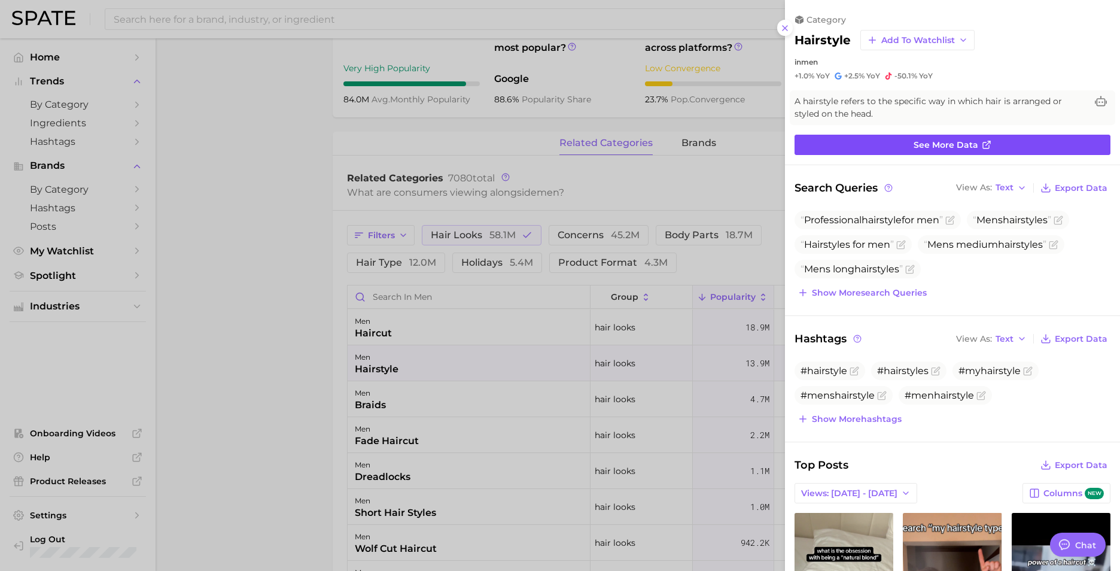
click at [915, 150] on span "See more data" at bounding box center [946, 145] width 65 height 10
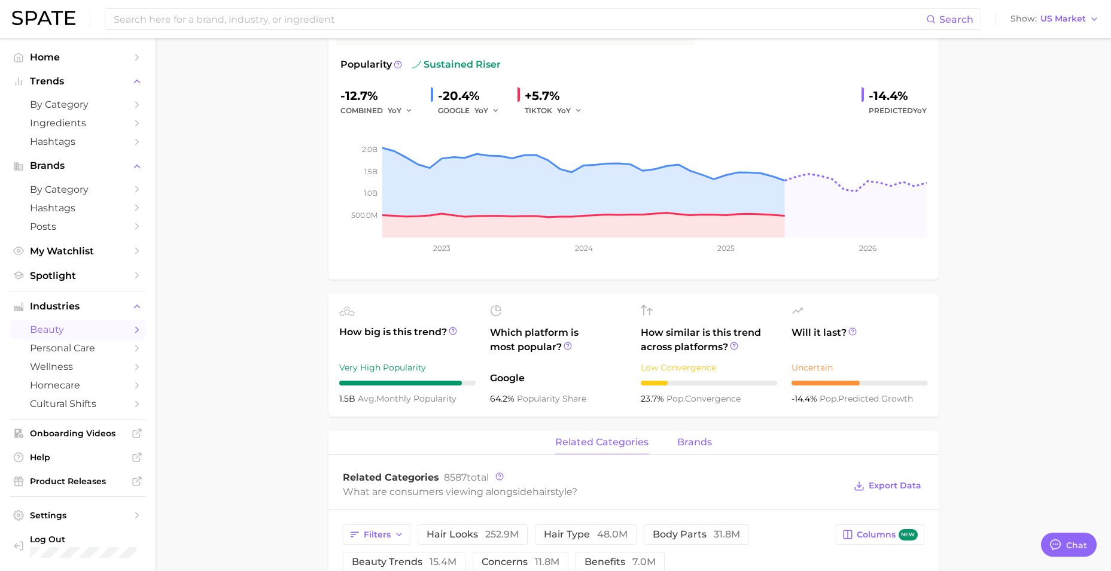
click at [682, 435] on button "brands" at bounding box center [694, 442] width 35 height 23
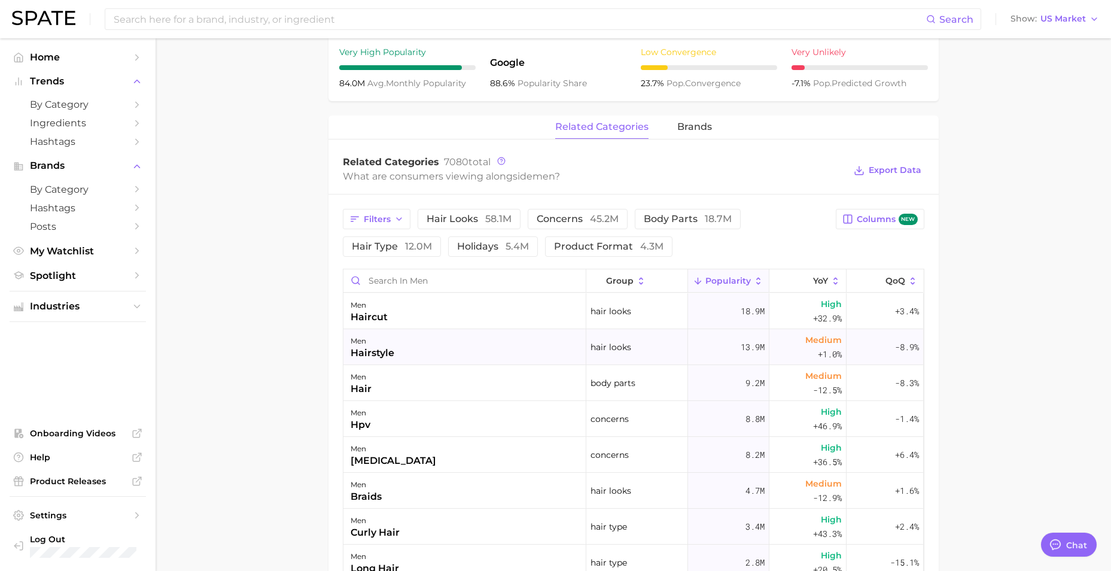
click at [436, 348] on div "men hairstyle" at bounding box center [464, 347] width 243 height 36
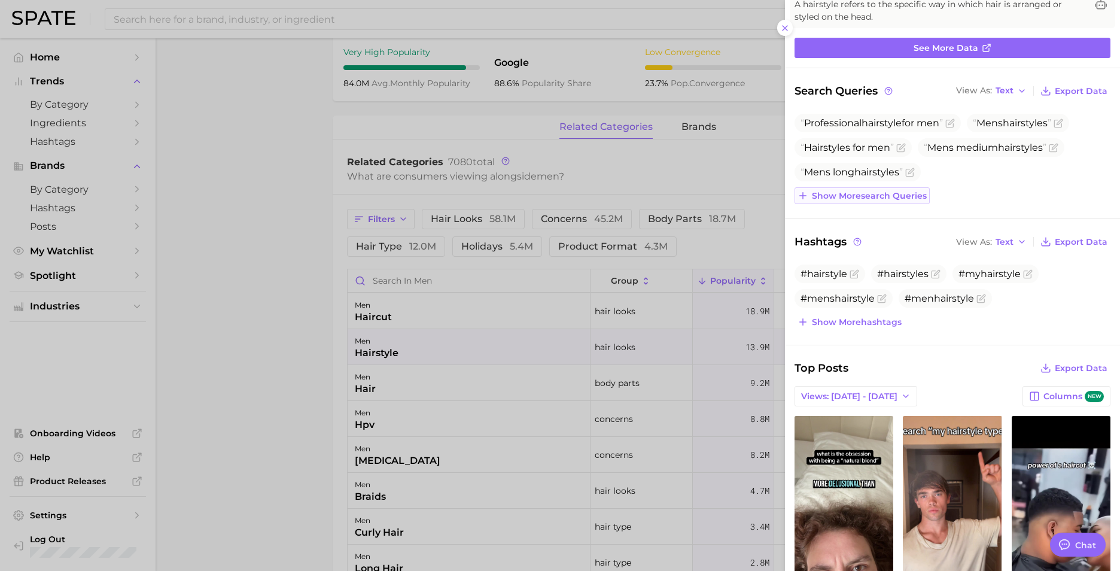
click at [842, 196] on span "Show more search queries" at bounding box center [869, 196] width 115 height 10
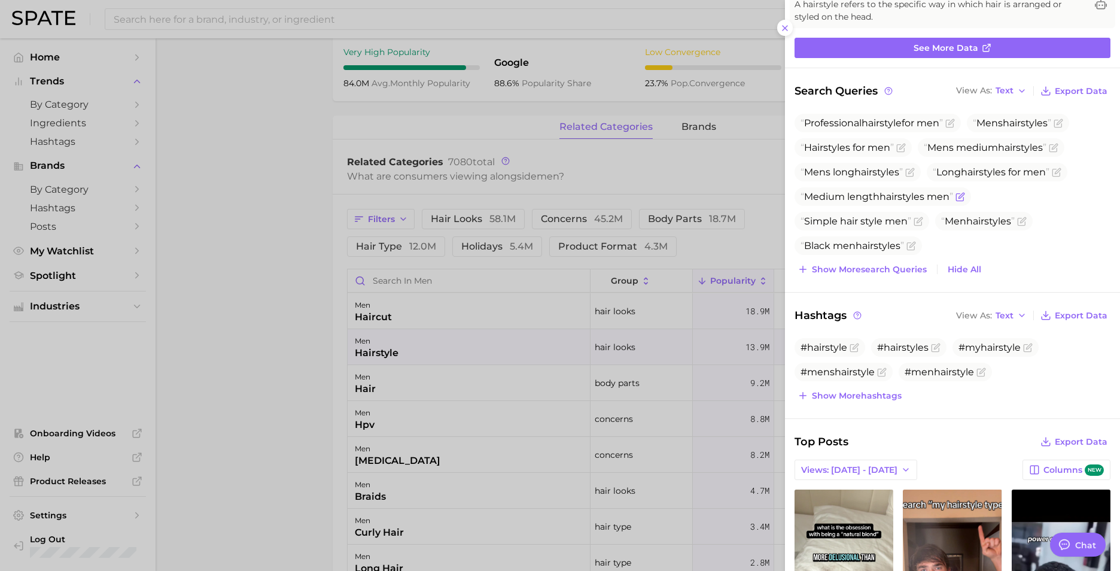
click at [873, 193] on span "Medium length hairstyle s men" at bounding box center [877, 196] width 153 height 11
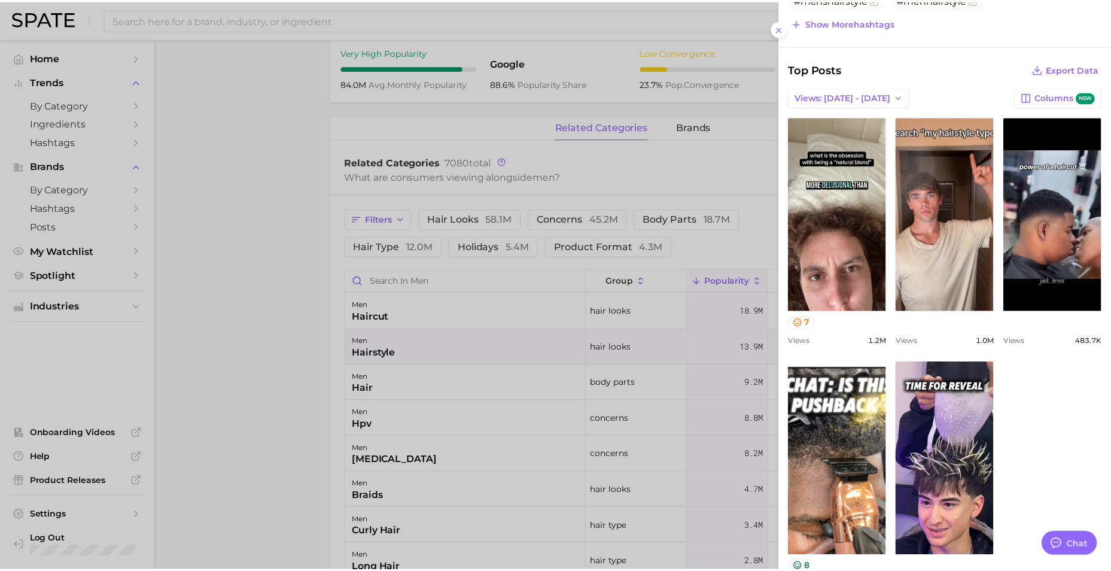
scroll to position [171, 0]
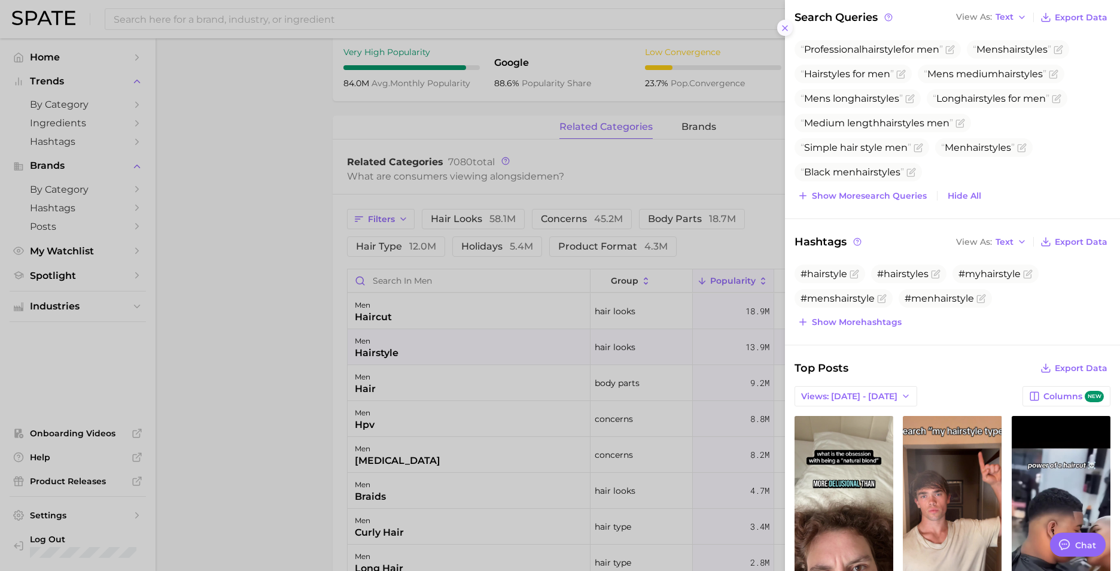
click at [780, 25] on icon at bounding box center [785, 28] width 10 height 10
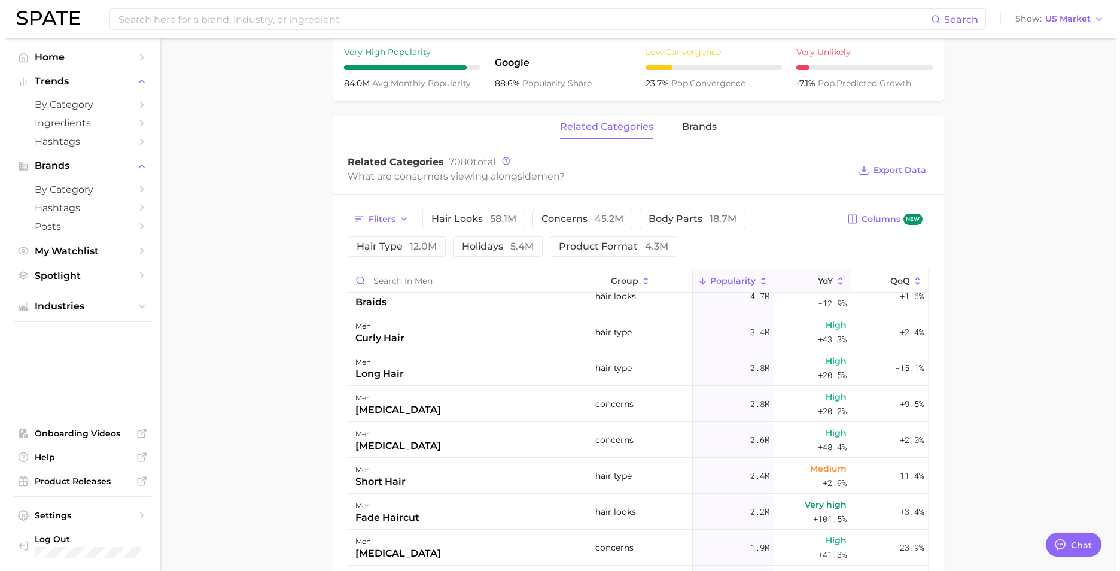
scroll to position [0, 0]
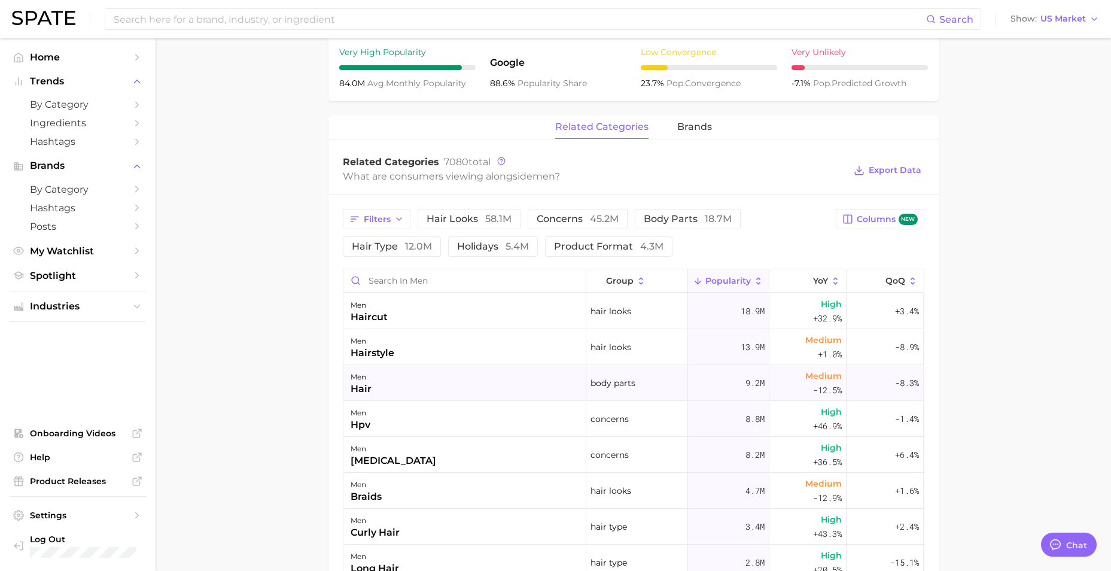
click at [456, 385] on div "men hair" at bounding box center [464, 383] width 243 height 36
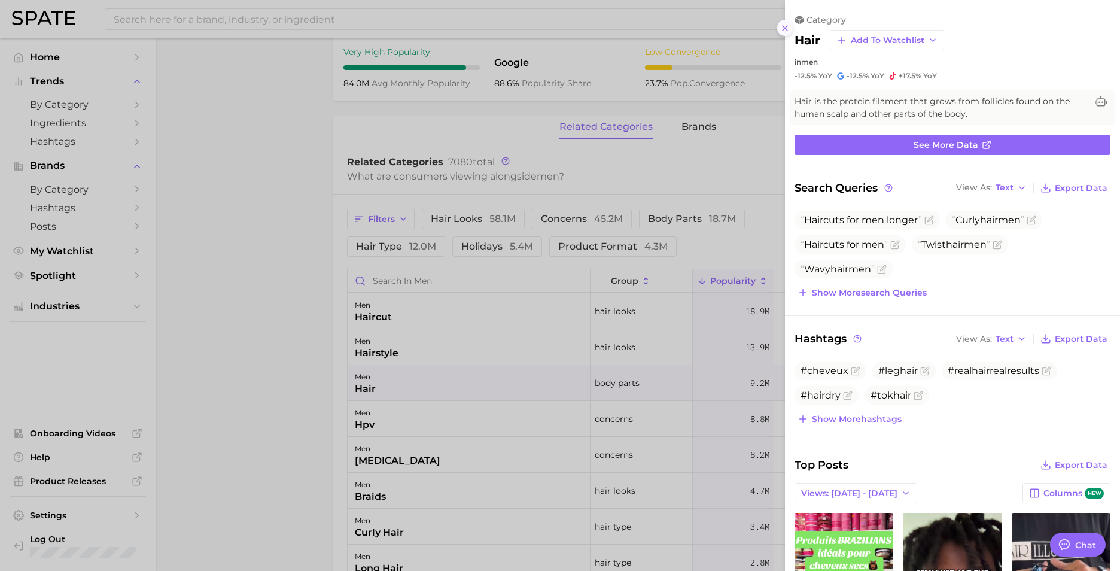
click at [784, 26] on icon at bounding box center [785, 28] width 10 height 10
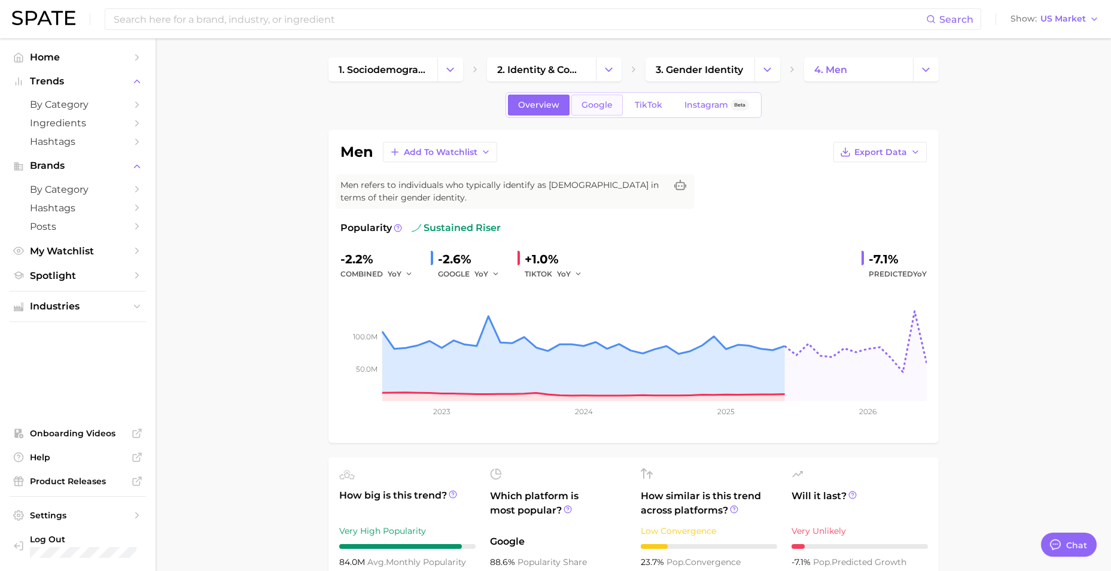
click at [595, 103] on span "Google" at bounding box center [597, 105] width 31 height 10
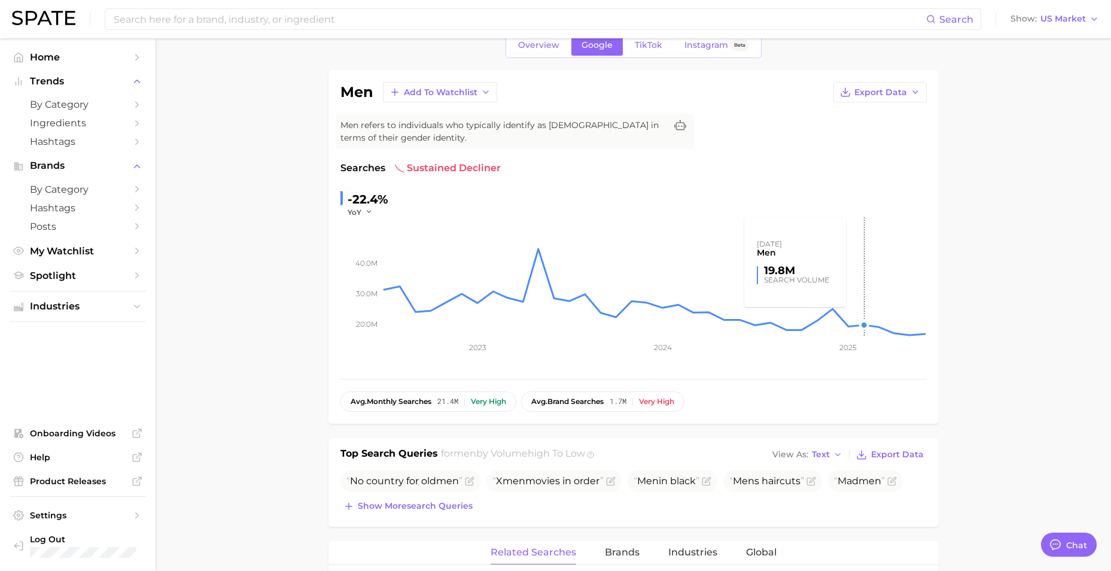
scroll to position [239, 0]
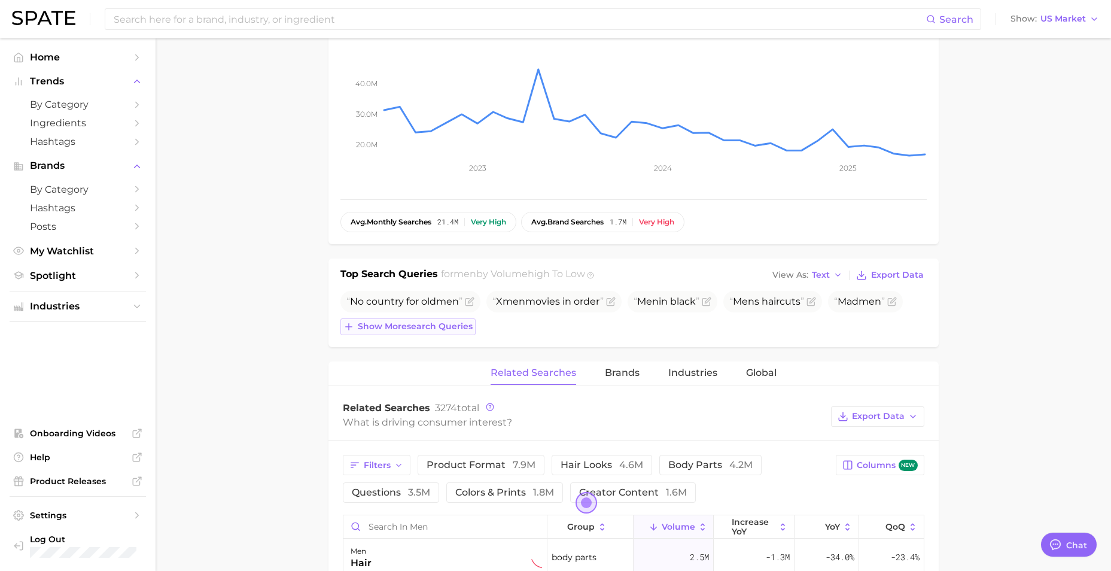
click at [390, 324] on span "Show more search queries" at bounding box center [415, 326] width 115 height 10
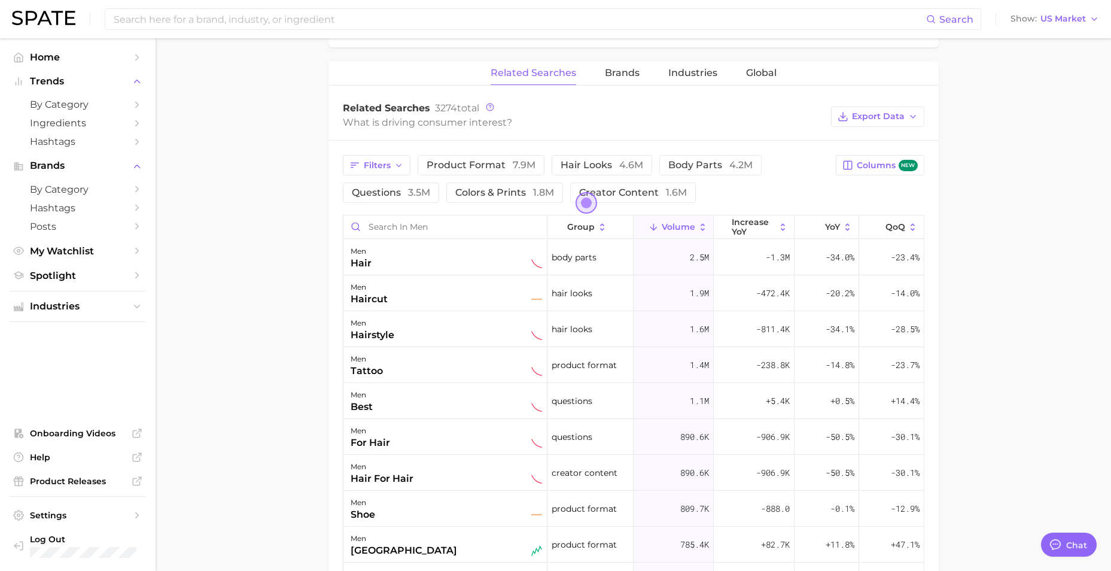
scroll to position [598, 0]
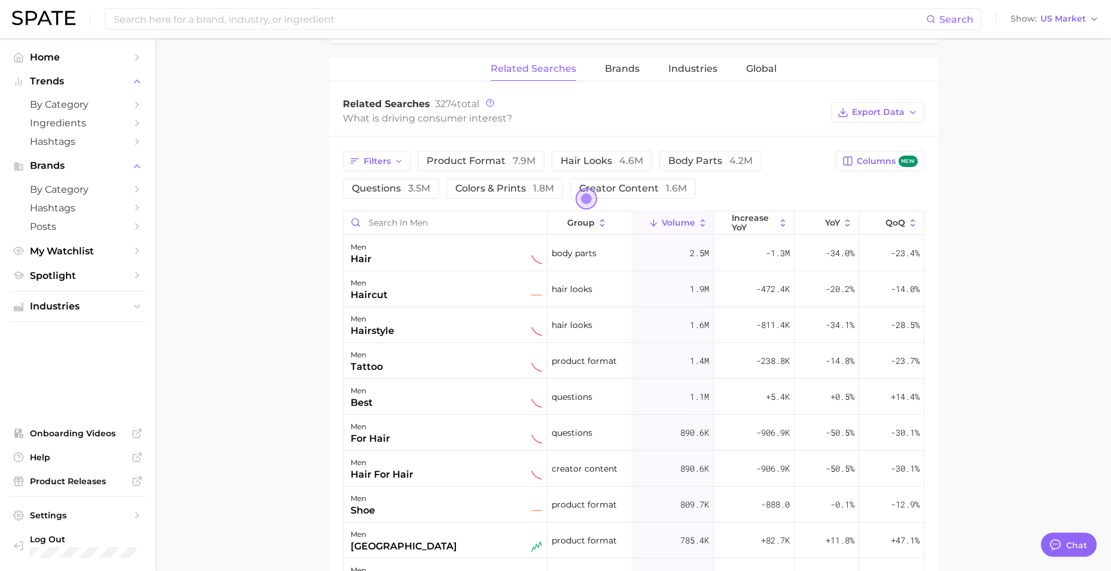
click at [591, 200] on span "Open the dialog" at bounding box center [586, 198] width 21 height 21
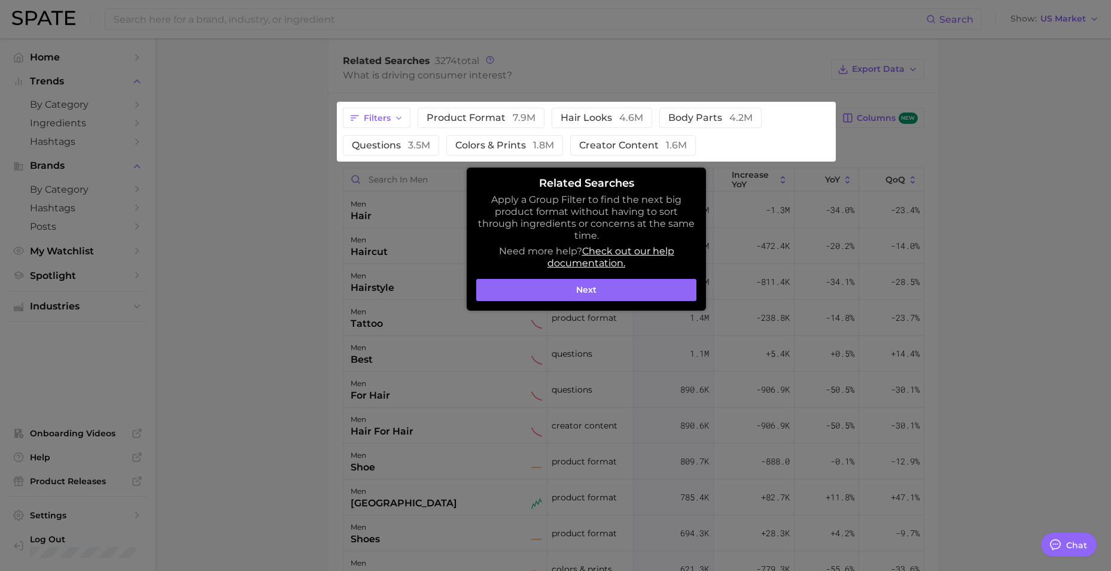
scroll to position [667, 0]
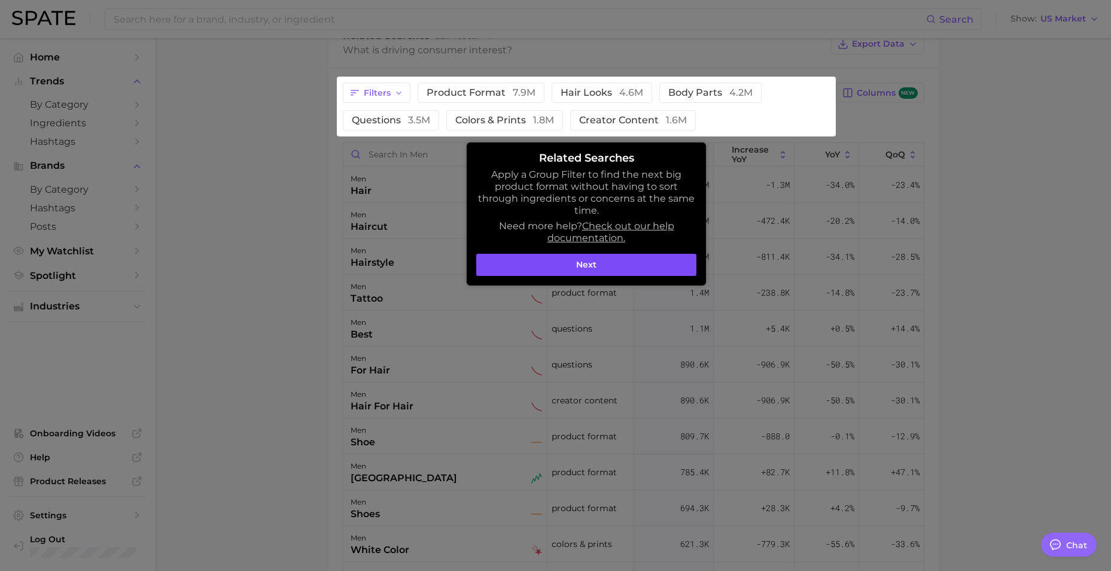
click at [616, 267] on button "Next" at bounding box center [586, 265] width 220 height 23
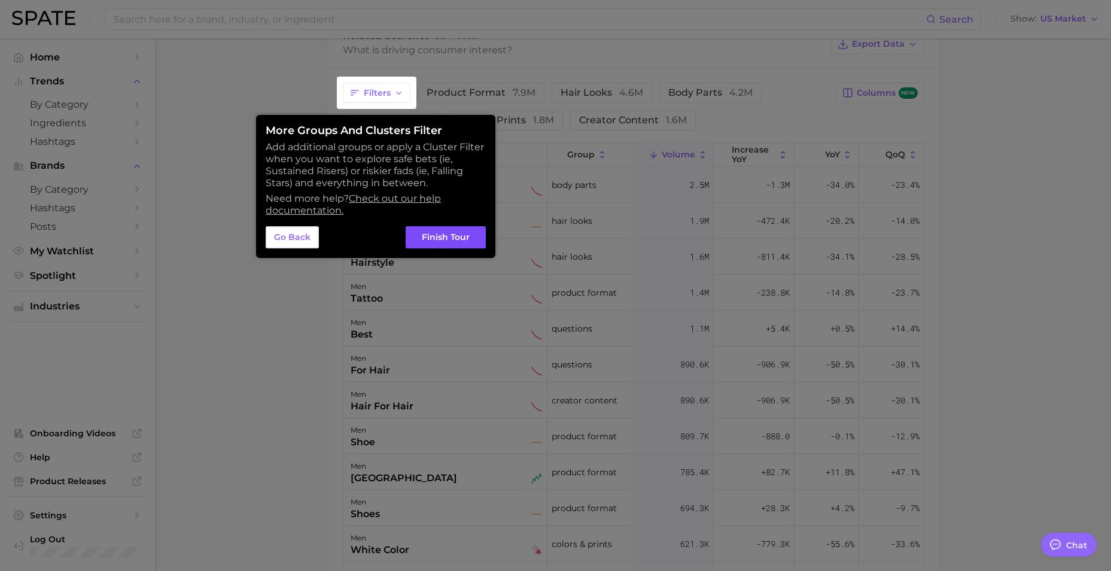
click at [448, 239] on button "Finish Tour" at bounding box center [446, 237] width 80 height 23
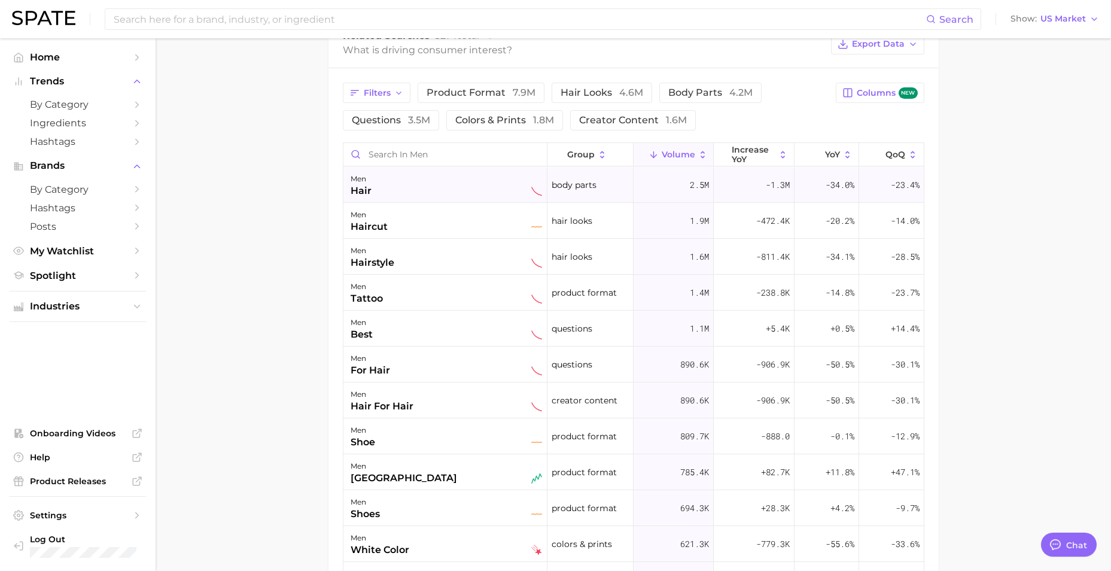
scroll to position [607, 0]
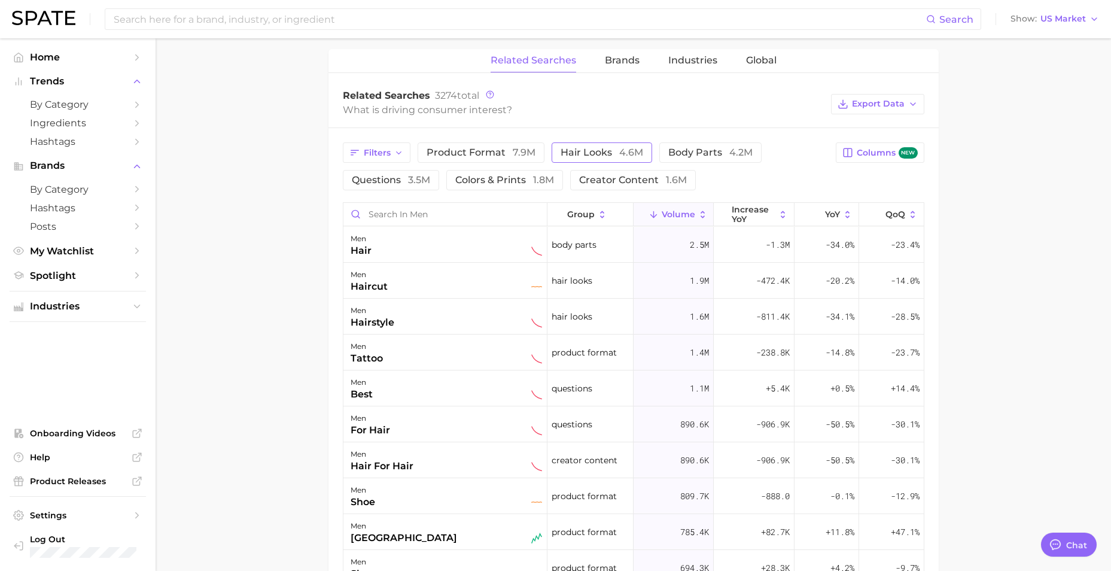
click at [579, 155] on span "hair looks 4.6m" at bounding box center [602, 152] width 83 height 11
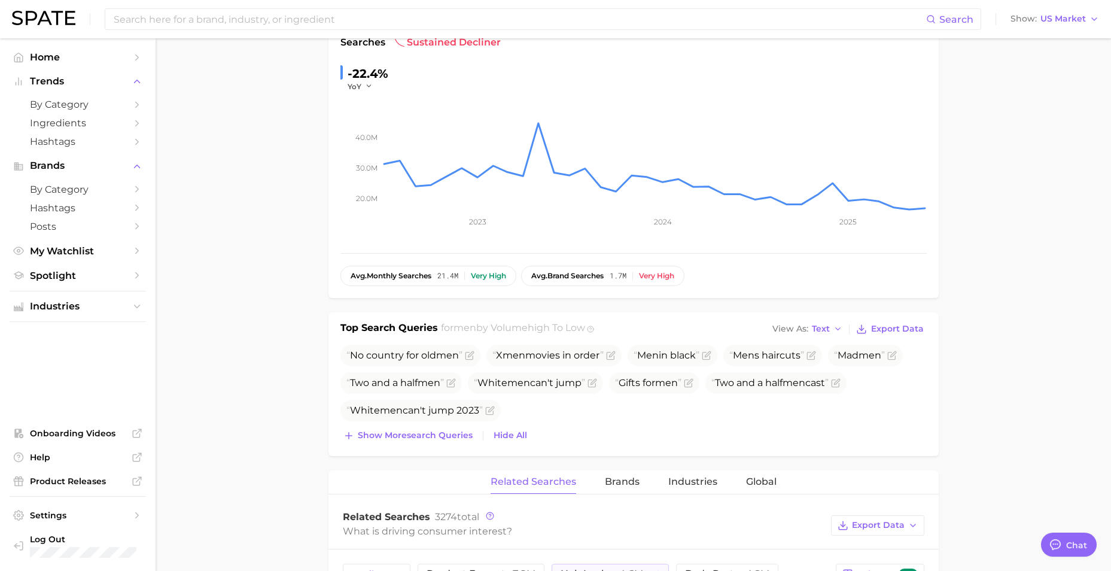
scroll to position [188, 0]
click at [491, 326] on h2 "for men by Volume high to low" at bounding box center [513, 326] width 144 height 17
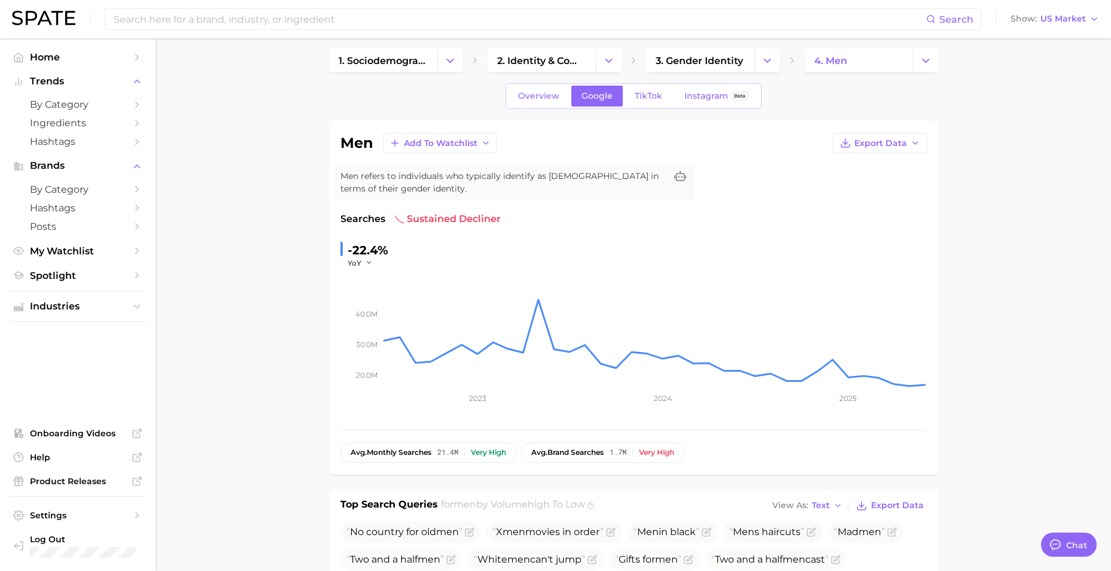
scroll to position [0, 0]
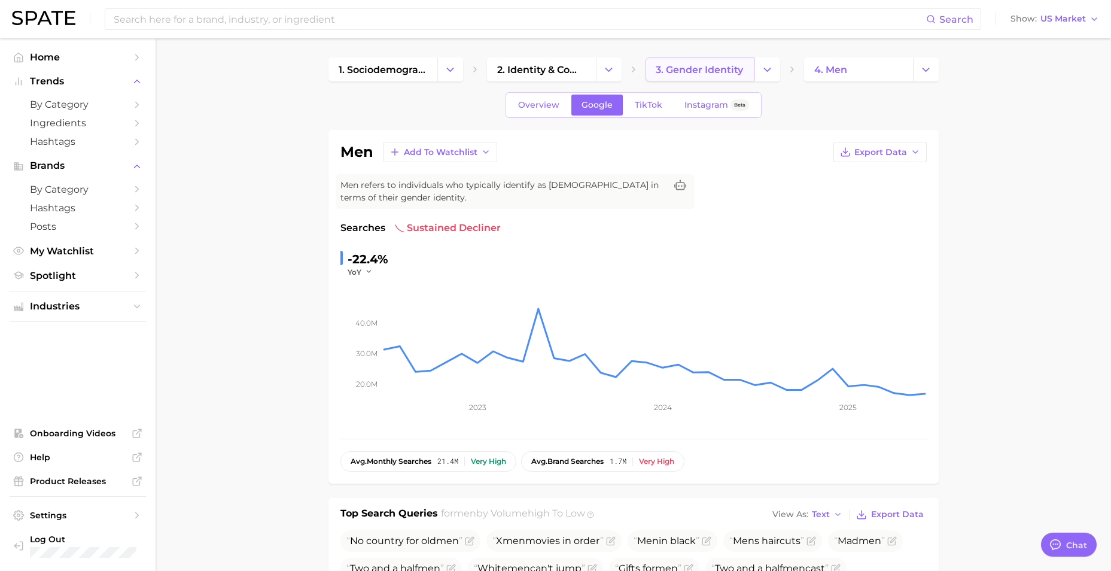
click at [702, 76] on link "3. gender identity" at bounding box center [700, 69] width 109 height 24
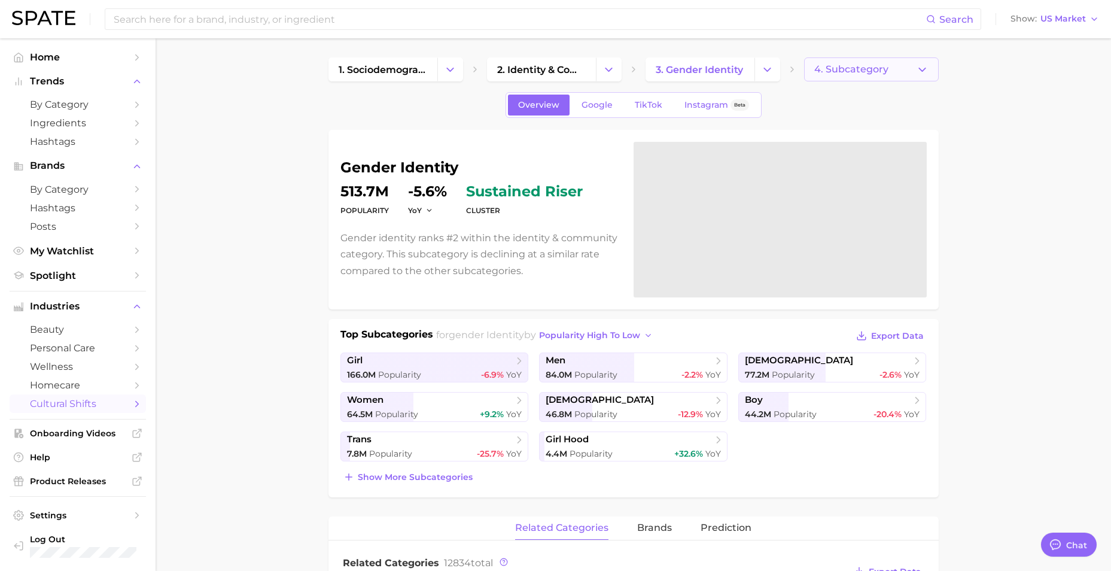
click at [824, 68] on span "4. Subcategory" at bounding box center [851, 69] width 74 height 11
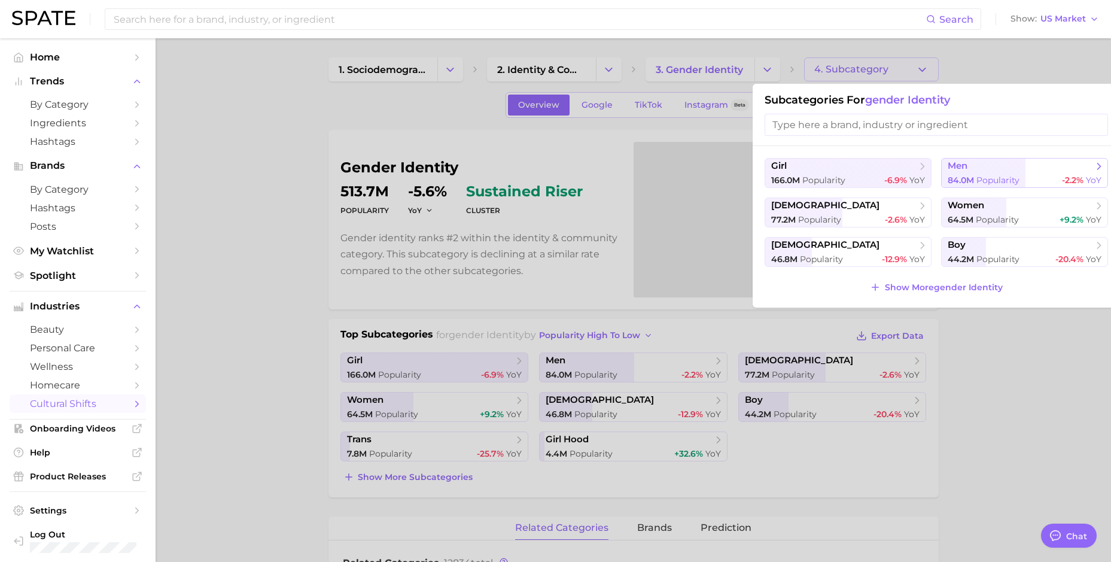
click at [1021, 166] on span "men" at bounding box center [1020, 166] width 145 height 12
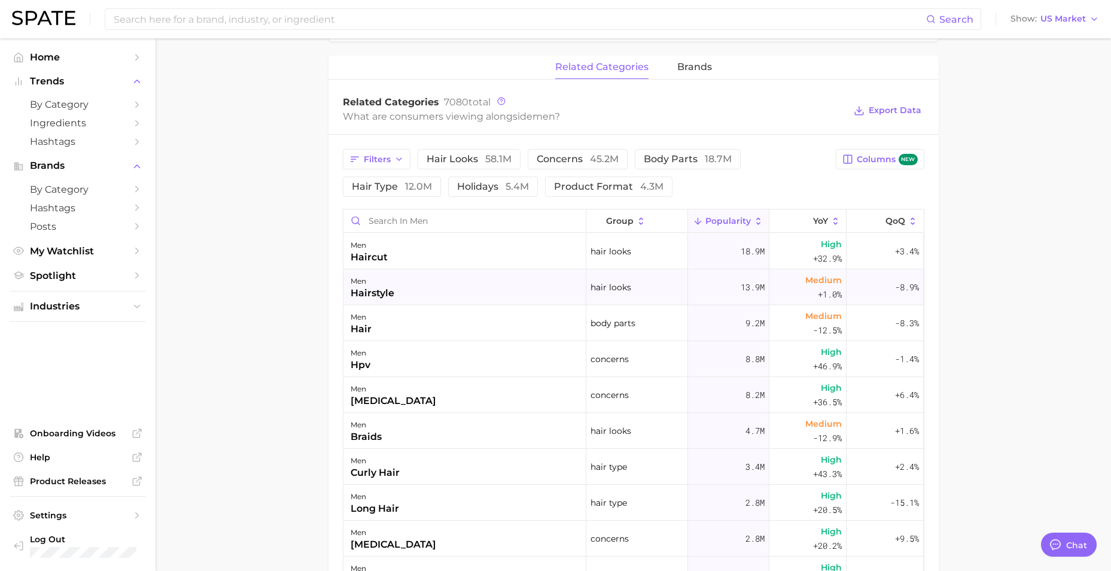
click at [503, 294] on div "men hairstyle" at bounding box center [464, 287] width 243 height 36
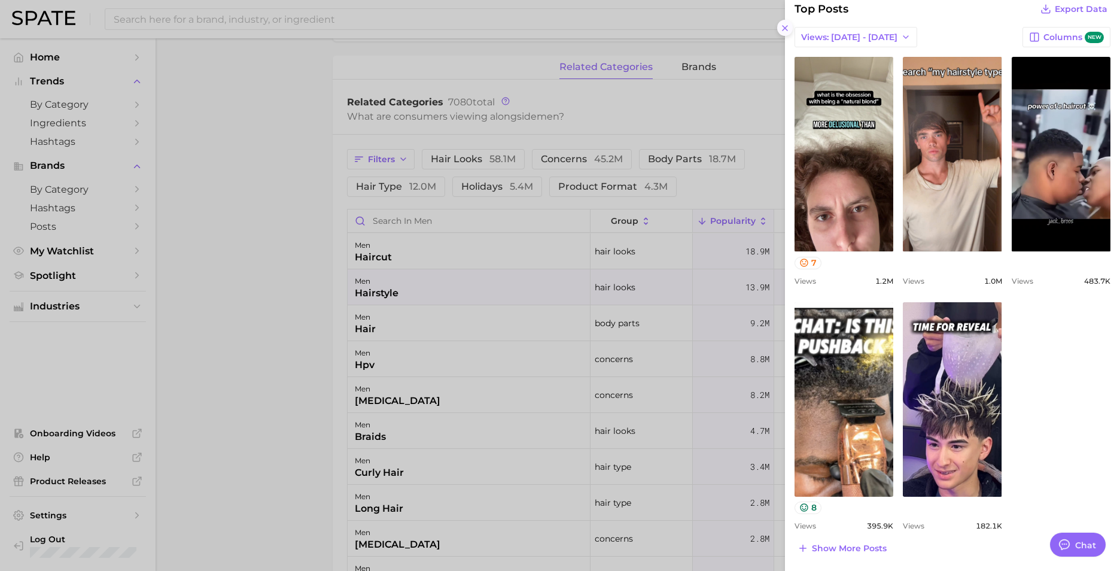
click at [780, 28] on button at bounding box center [785, 28] width 16 height 16
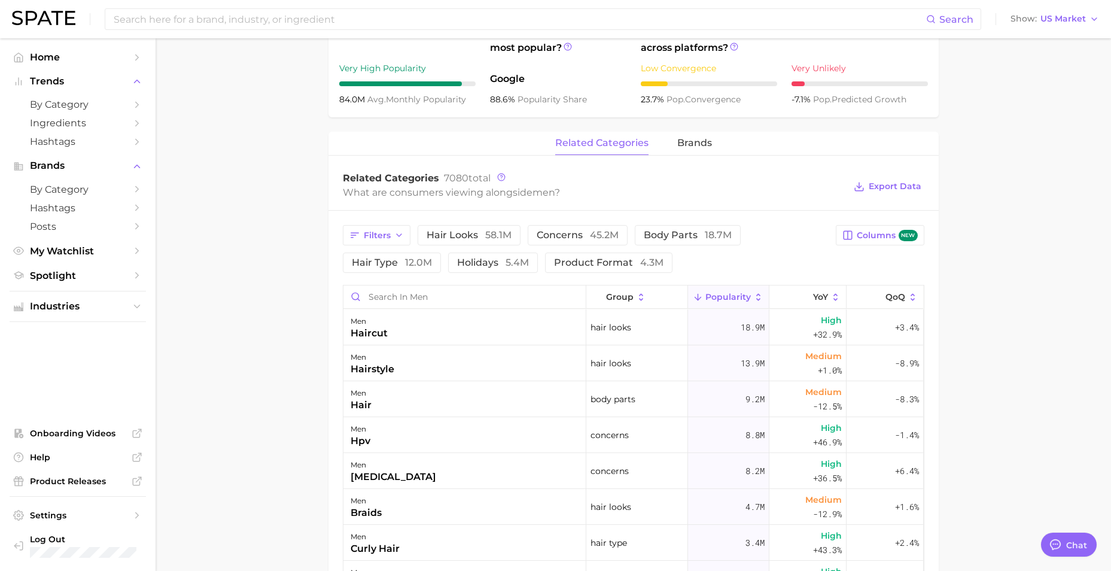
click at [301, 288] on main "1. sociodemographic insights 2. identity & community 3. gender identity 4. men …" at bounding box center [634, 253] width 956 height 1354
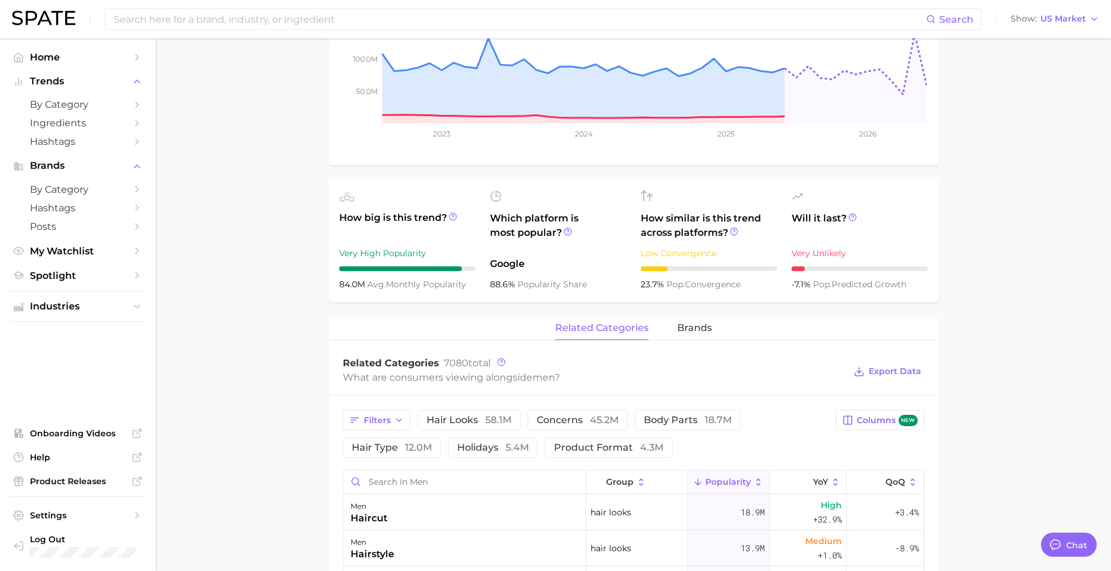
scroll to position [223, 0]
